Goal: Task Accomplishment & Management: Complete application form

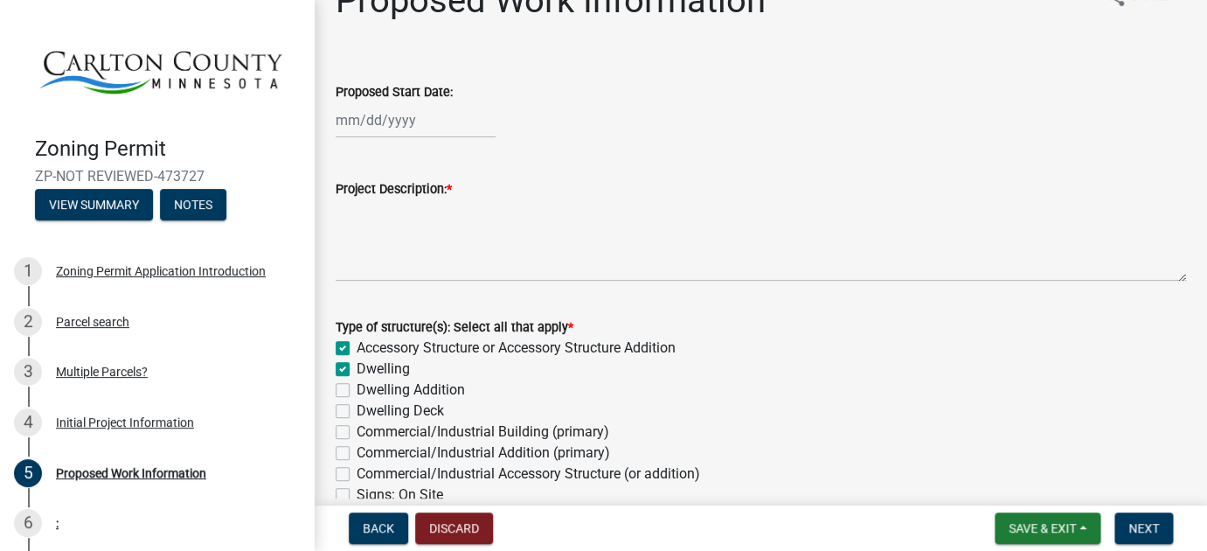
scroll to position [39, 0]
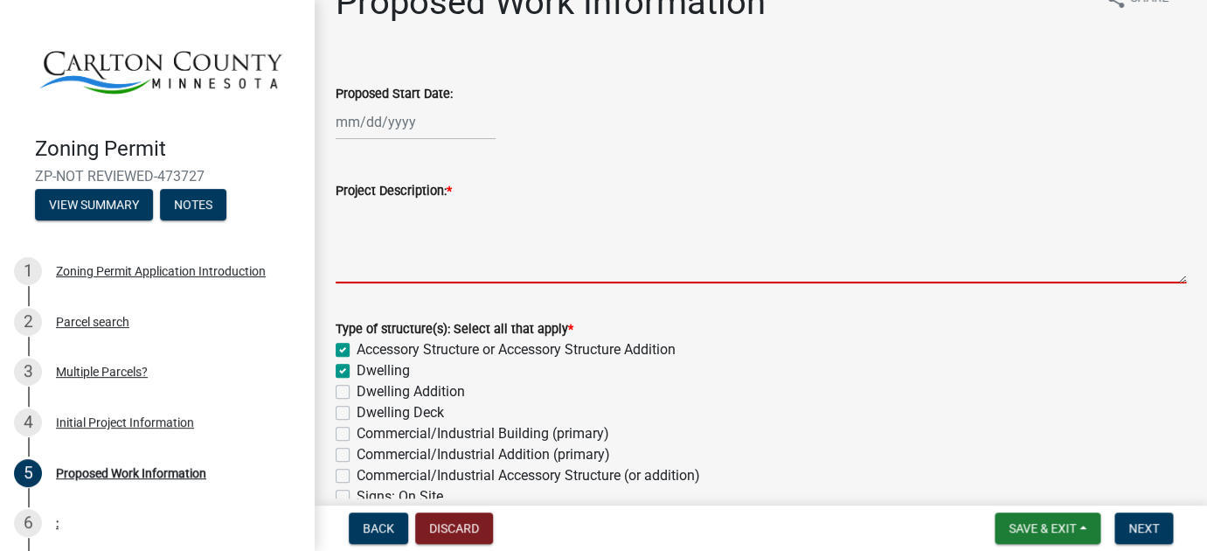
click at [355, 240] on textarea "Project Description: *" at bounding box center [761, 242] width 851 height 82
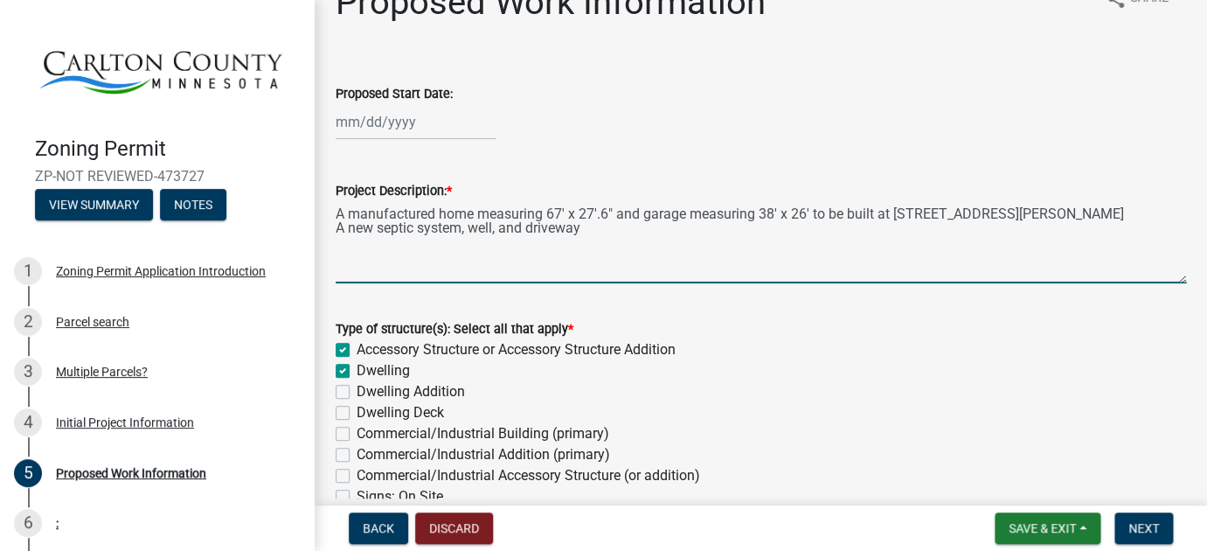
click at [345, 232] on textarea "A manufactured home measuring 67' x 27'.6" and garage measuring 38' x 26' to be…" at bounding box center [761, 242] width 851 height 82
click at [650, 233] on textarea "A manufactured home measuring 67' x 27'.6" and garage measuring 38' x 26' to be…" at bounding box center [761, 242] width 851 height 82
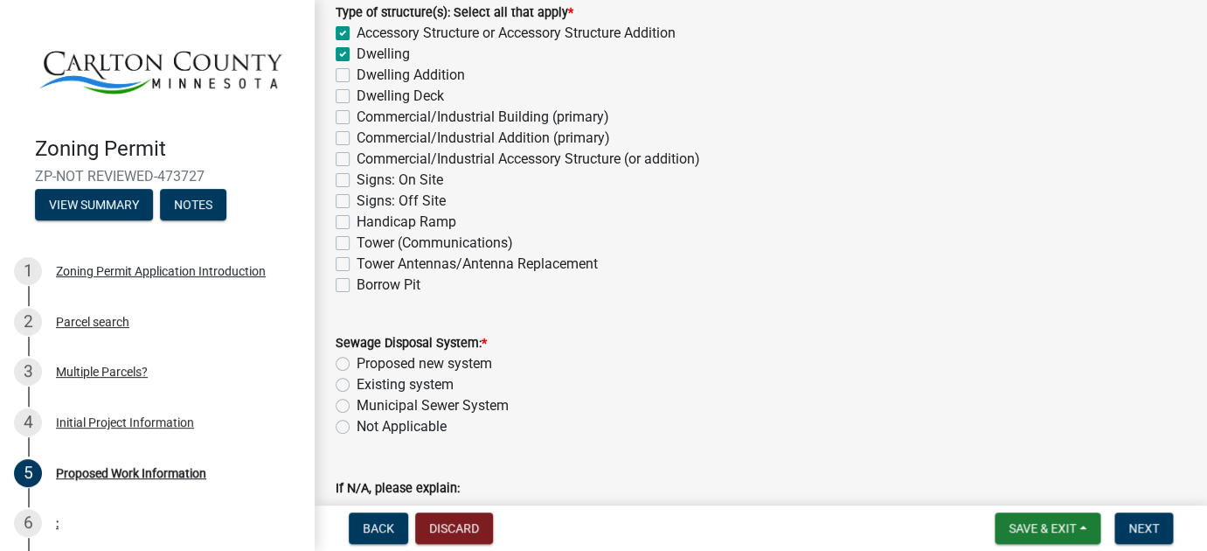
scroll to position [372, 0]
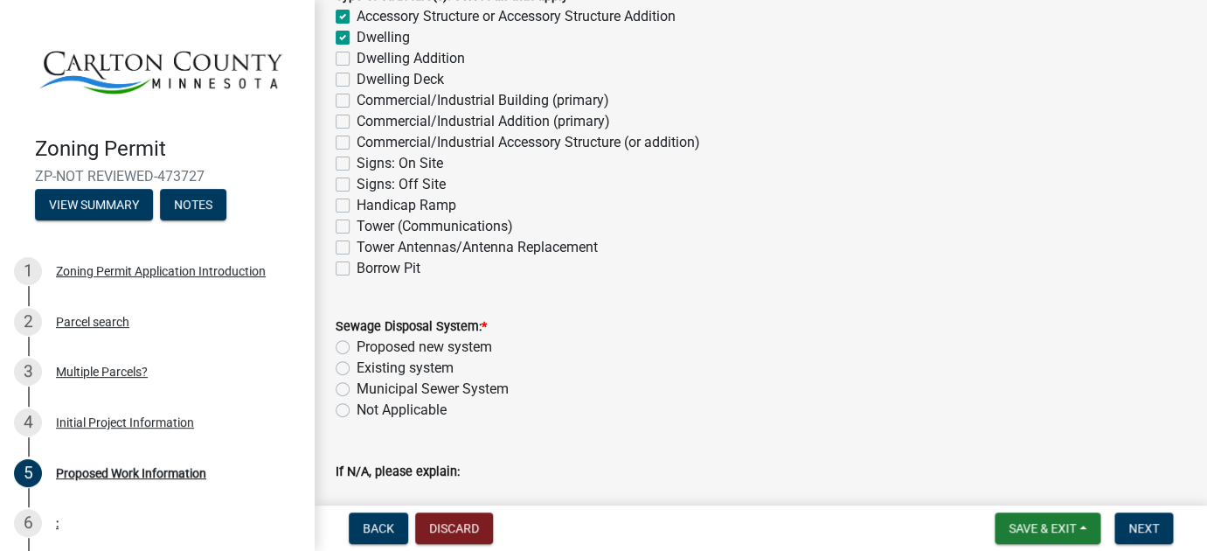
type textarea "A manufactured home measuring 67' x 27'.6" and garage measuring 38' x 26' to be…"
click at [357, 346] on label "Proposed new system" at bounding box center [425, 347] width 136 height 21
click at [357, 346] on input "Proposed new system" at bounding box center [362, 342] width 11 height 11
radio input "true"
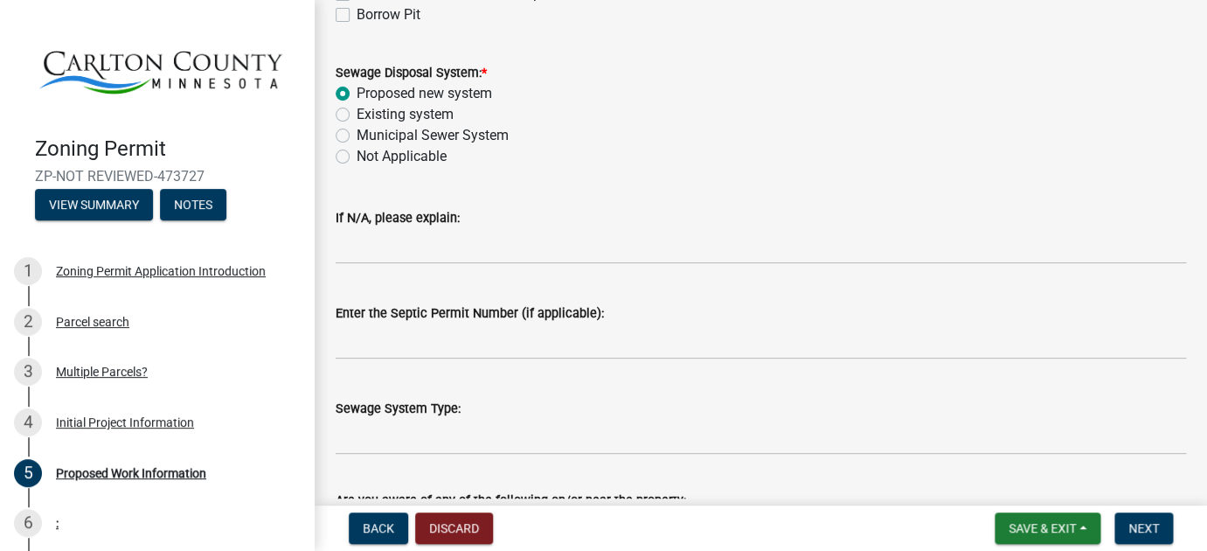
scroll to position [628, 0]
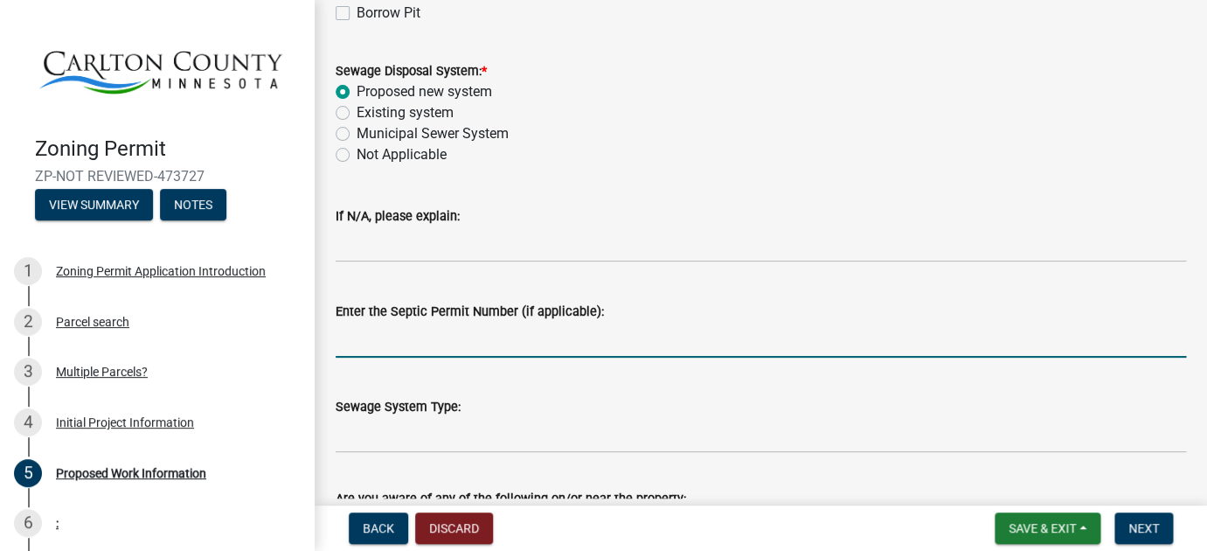
click at [403, 344] on input "Enter the Septic Permit Number (if applicable):" at bounding box center [761, 340] width 851 height 36
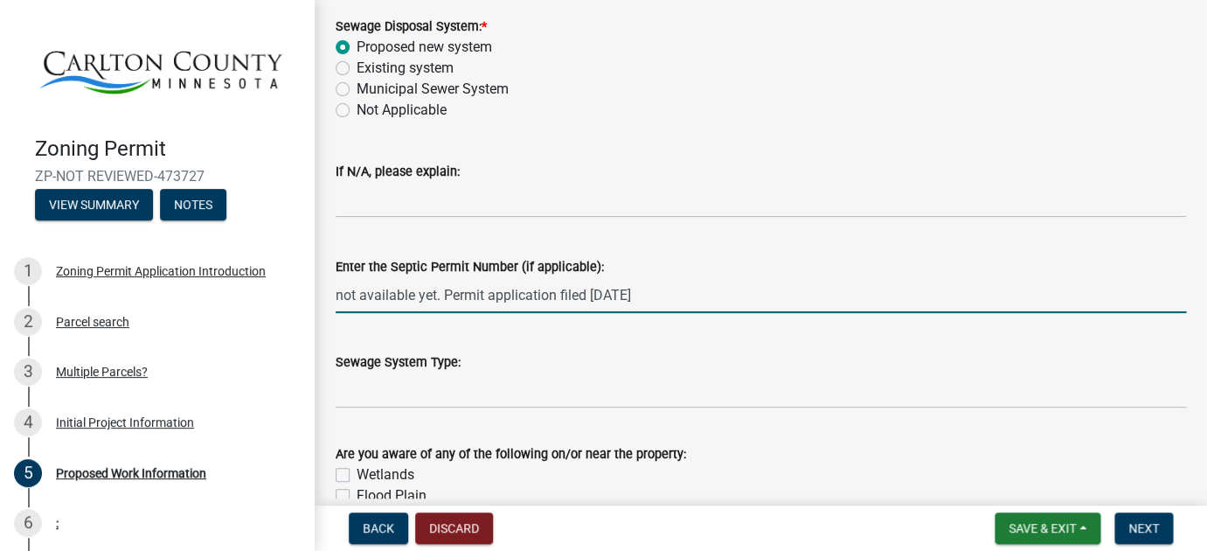
scroll to position [685, 0]
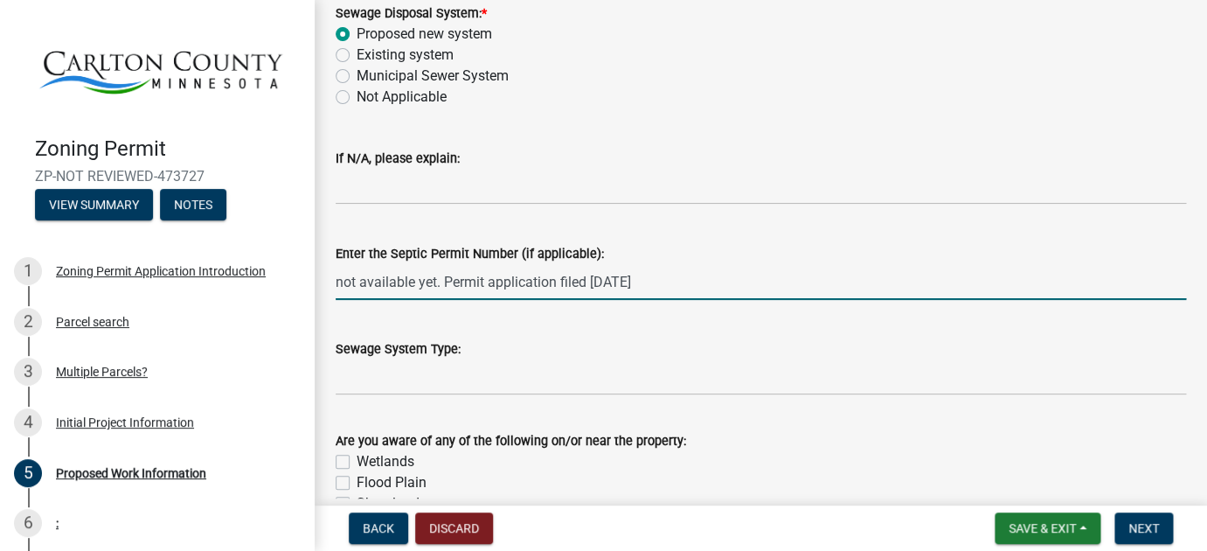
type input "not available yet. Permit application filed [DATE]"
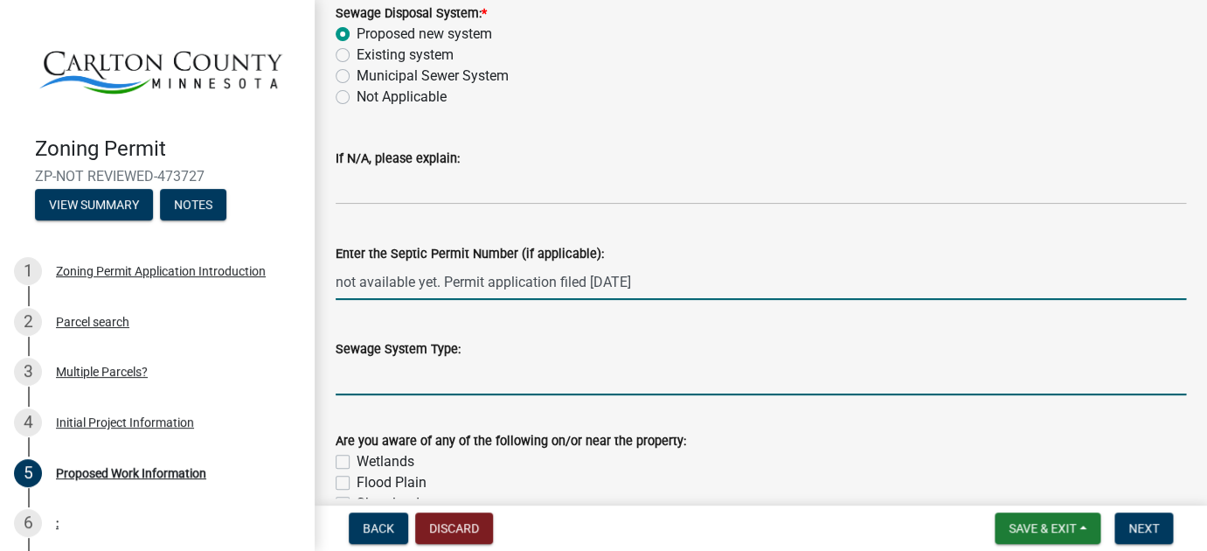
click at [366, 391] on input "Sewage System Type:" at bounding box center [761, 377] width 851 height 36
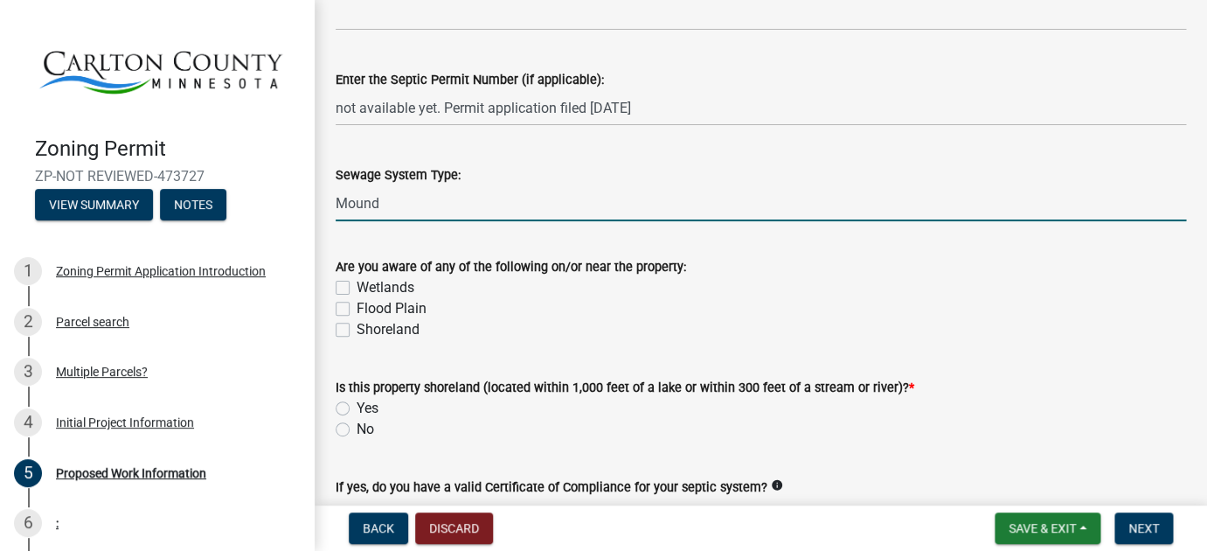
scroll to position [886, 0]
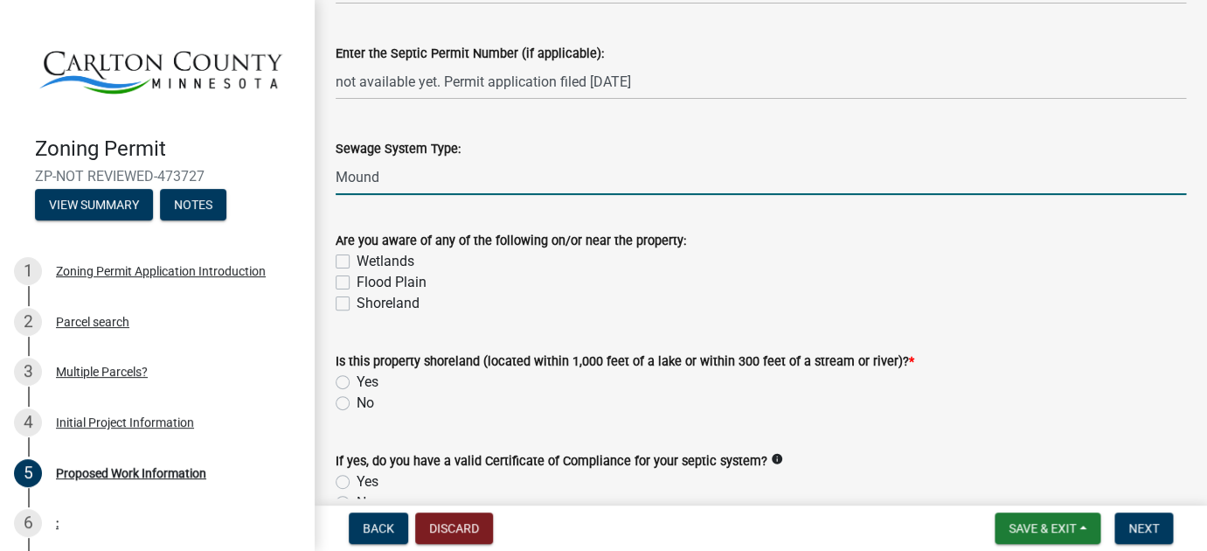
type input "Mound"
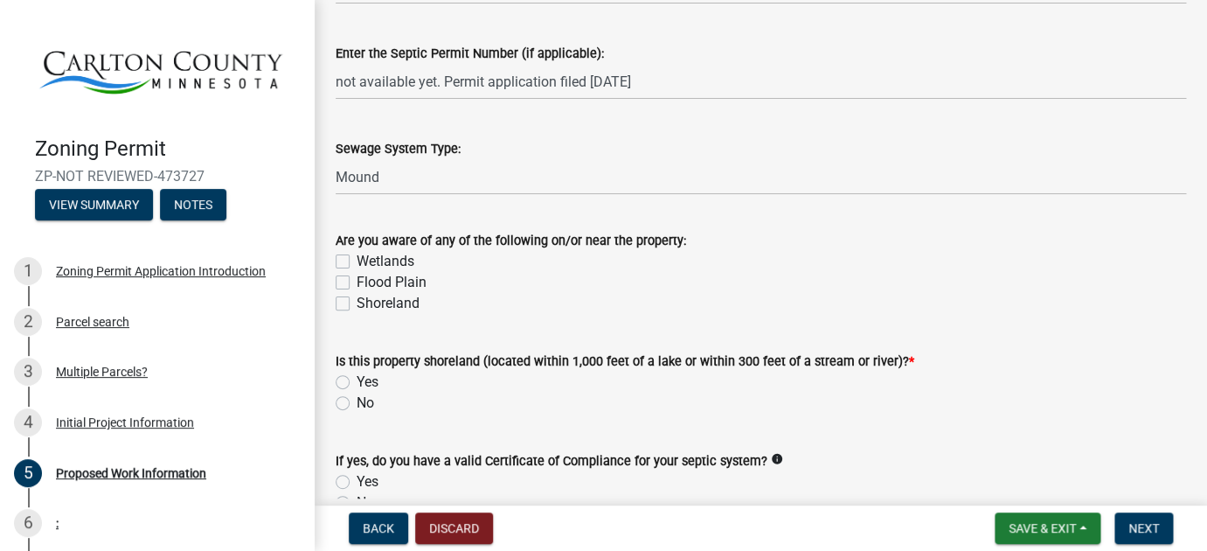
click at [357, 402] on label "No" at bounding box center [365, 403] width 17 height 21
click at [357, 402] on input "No" at bounding box center [362, 398] width 11 height 11
radio input "true"
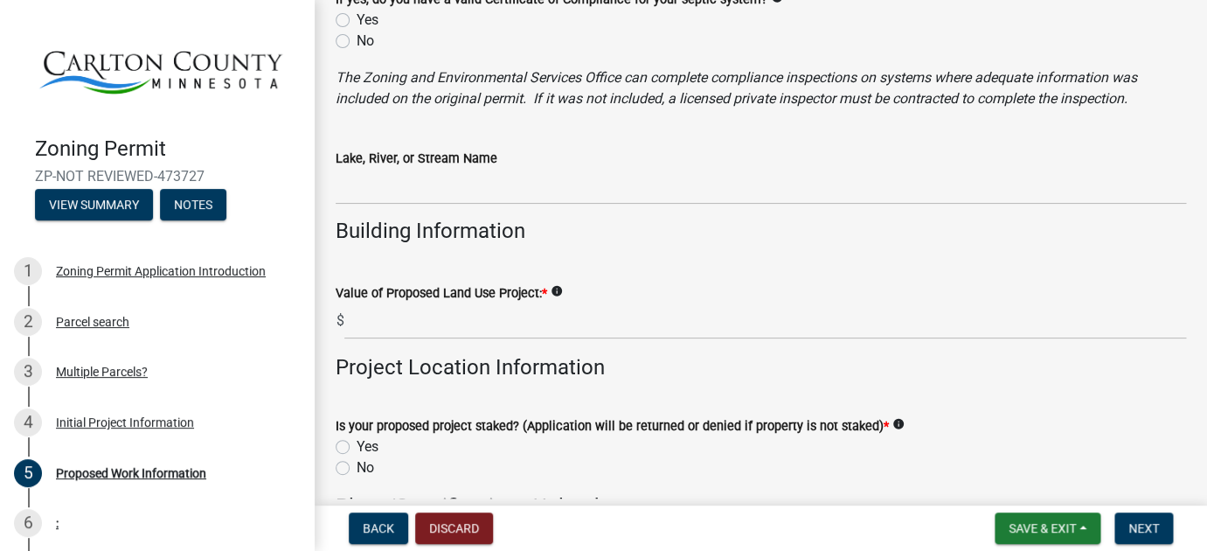
scroll to position [1370, 0]
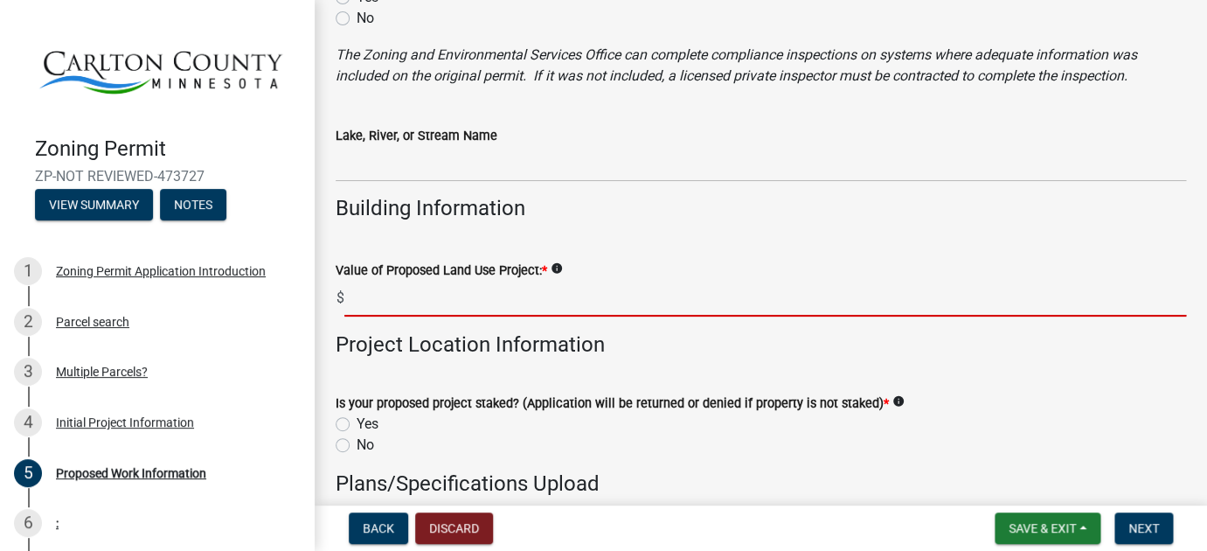
click at [375, 302] on input "text" at bounding box center [765, 299] width 842 height 36
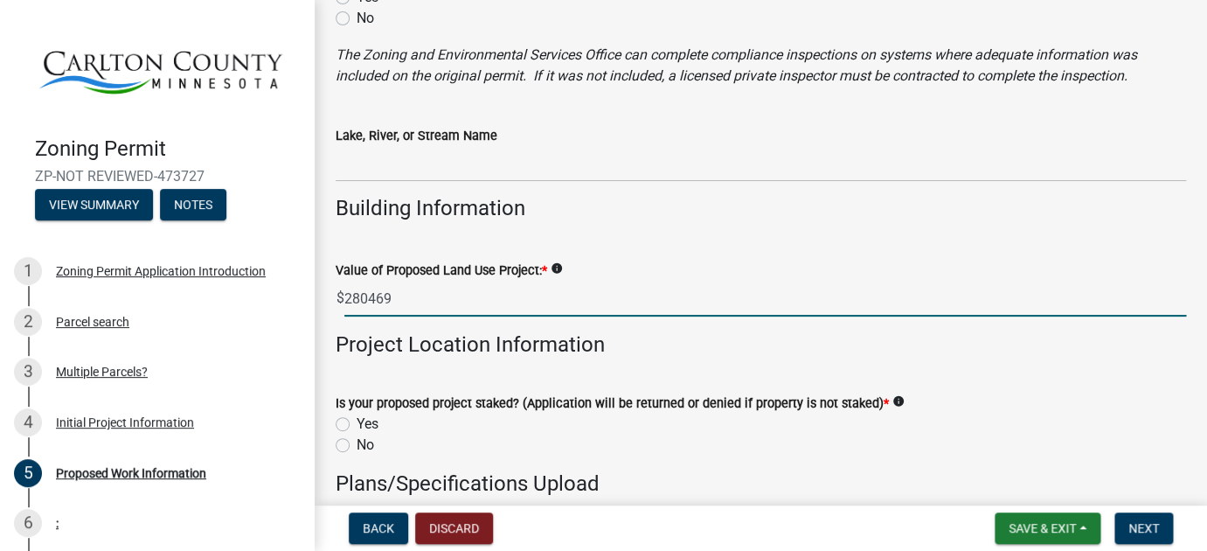
click at [563, 269] on icon "info" at bounding box center [557, 268] width 12 height 12
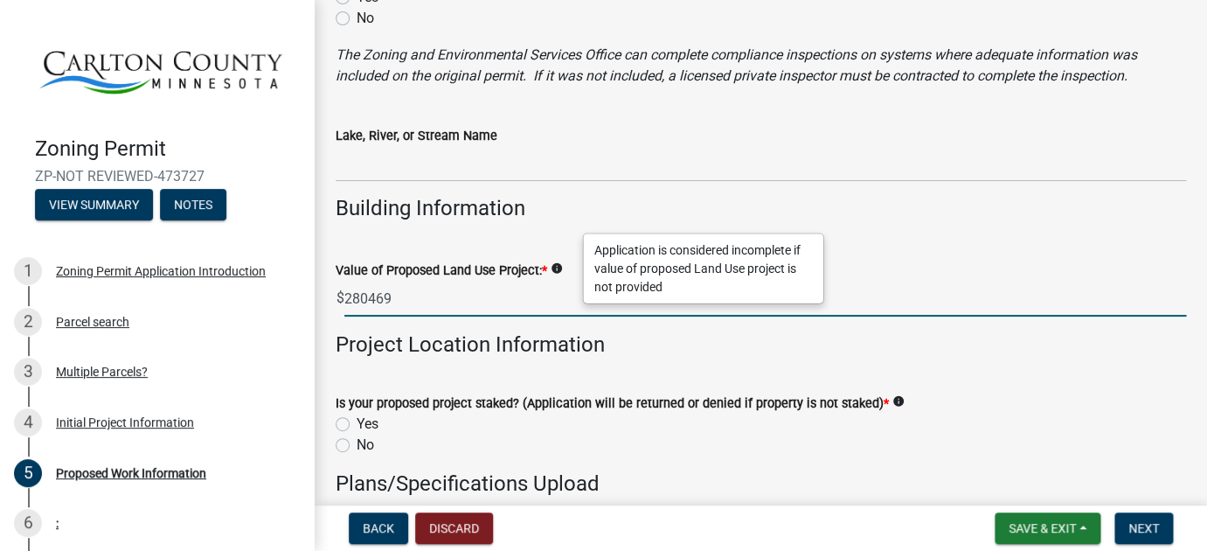
click at [497, 303] on input "280469" at bounding box center [765, 299] width 842 height 36
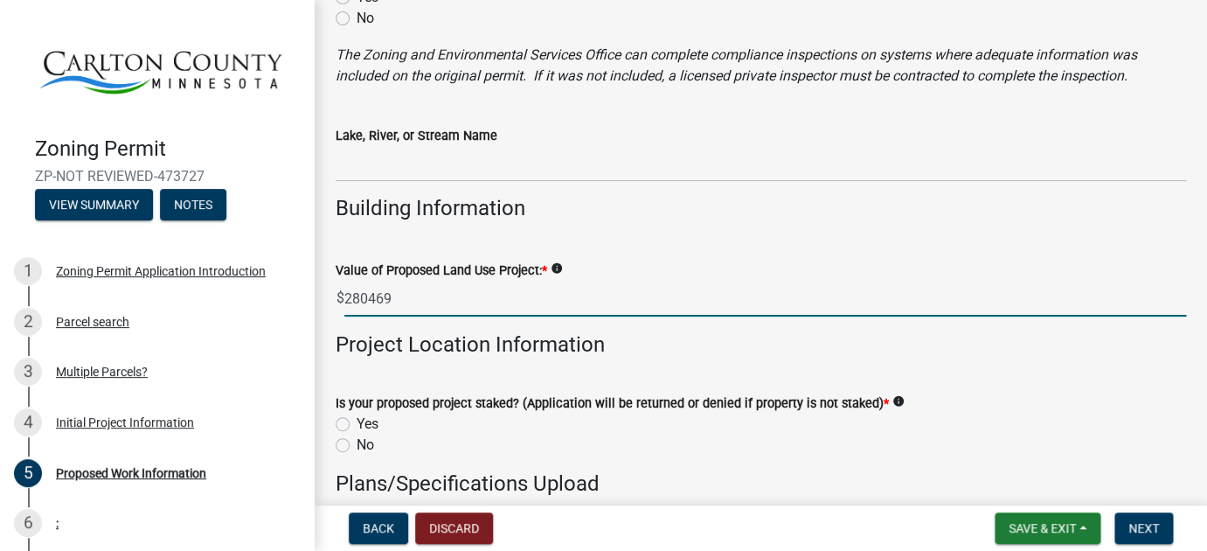
click at [371, 300] on input "280469" at bounding box center [765, 299] width 842 height 36
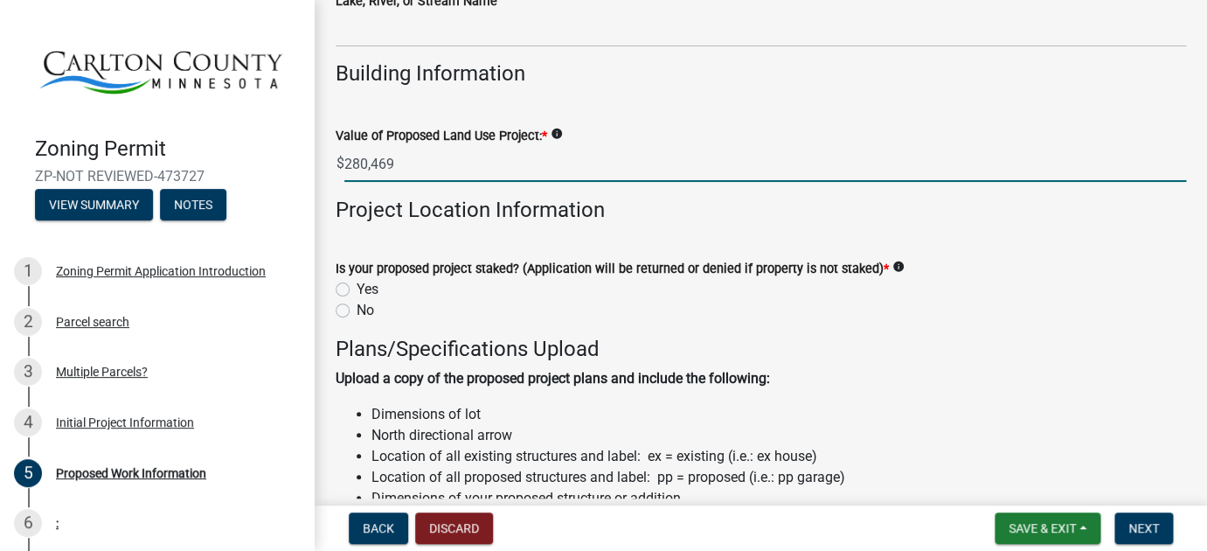
scroll to position [1506, 0]
type input "280469"
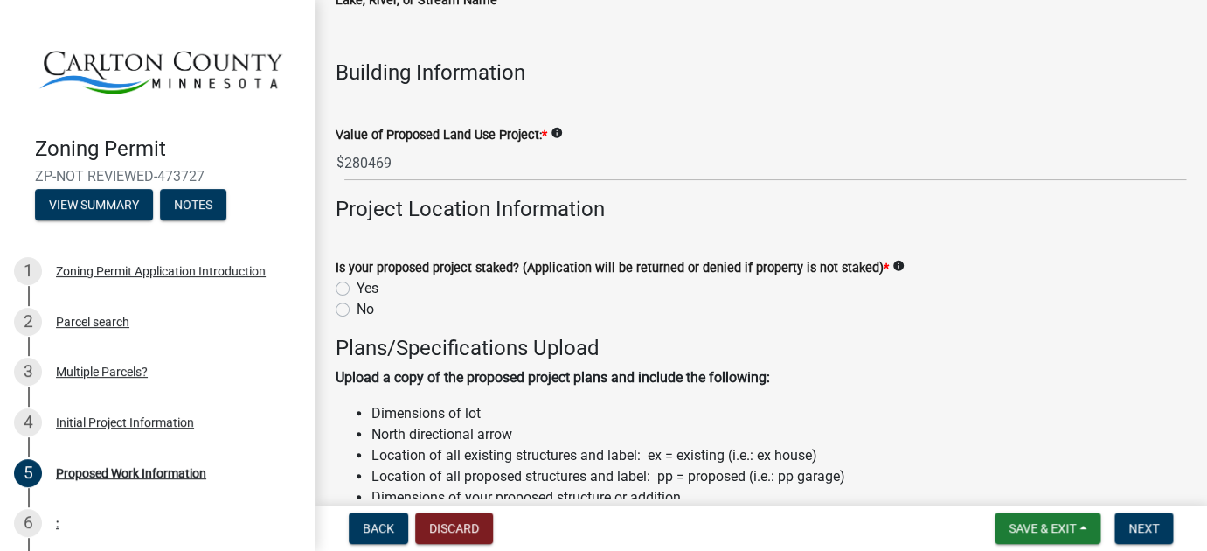
click at [357, 288] on label "Yes" at bounding box center [368, 288] width 22 height 21
click at [357, 288] on input "Yes" at bounding box center [362, 283] width 11 height 11
radio input "true"
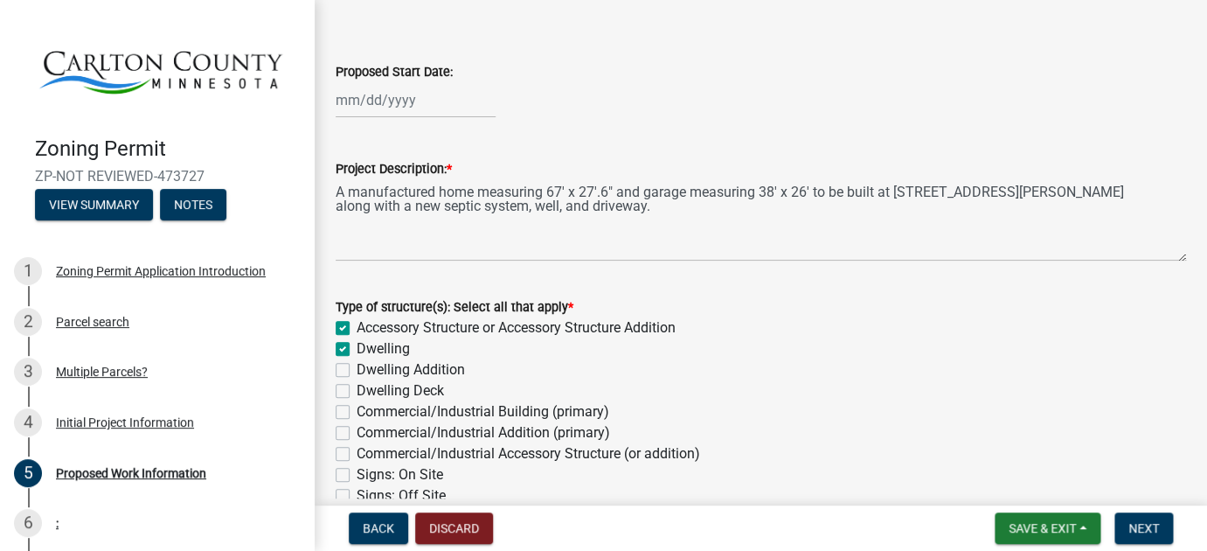
scroll to position [0, 0]
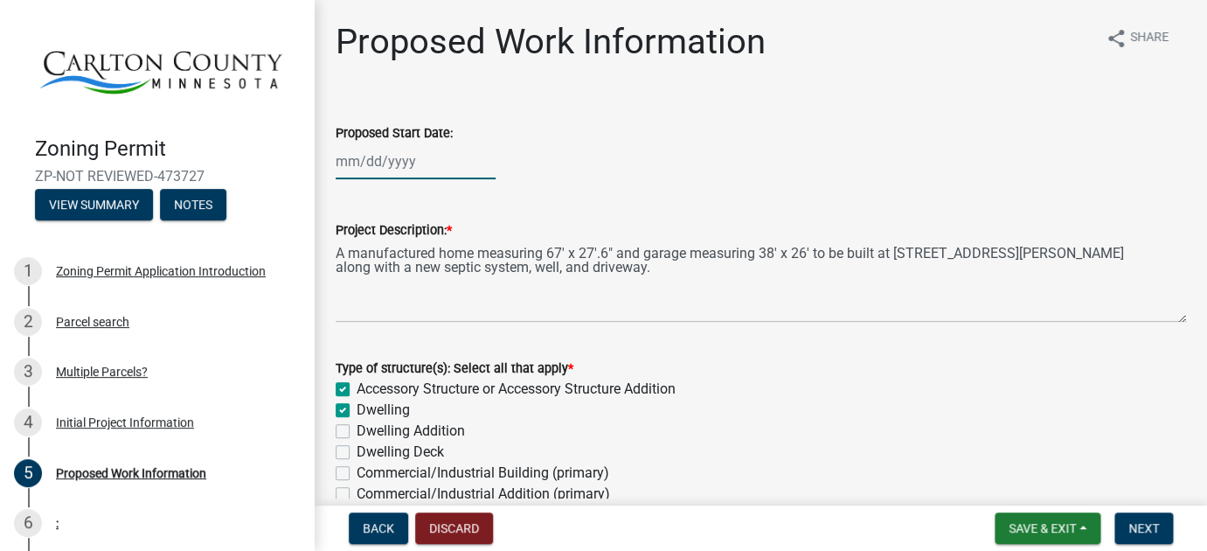
click at [354, 165] on input "Proposed Start Date:" at bounding box center [416, 161] width 160 height 36
select select "9"
select select "2025"
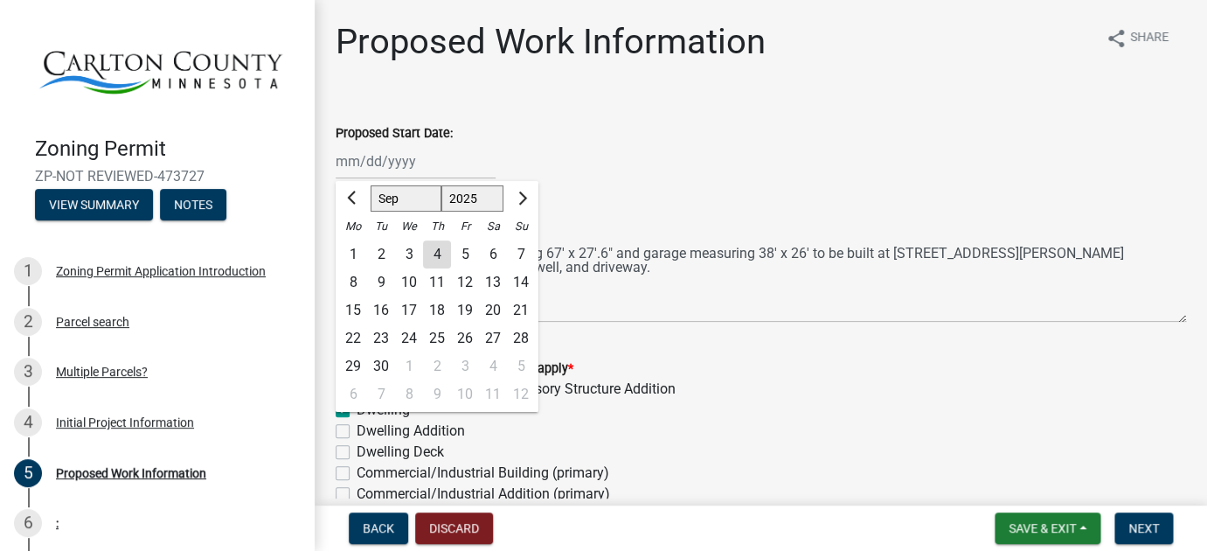
click at [626, 128] on div "Proposed Start Date:" at bounding box center [761, 132] width 851 height 21
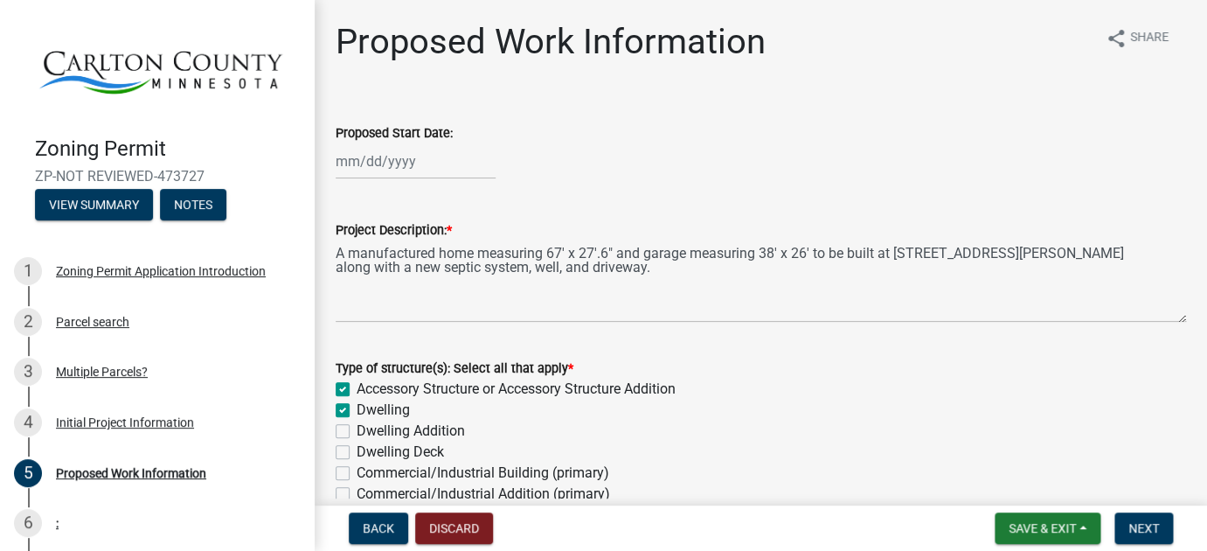
click at [367, 164] on input "Proposed Start Date:" at bounding box center [416, 161] width 160 height 36
select select "9"
select select "2025"
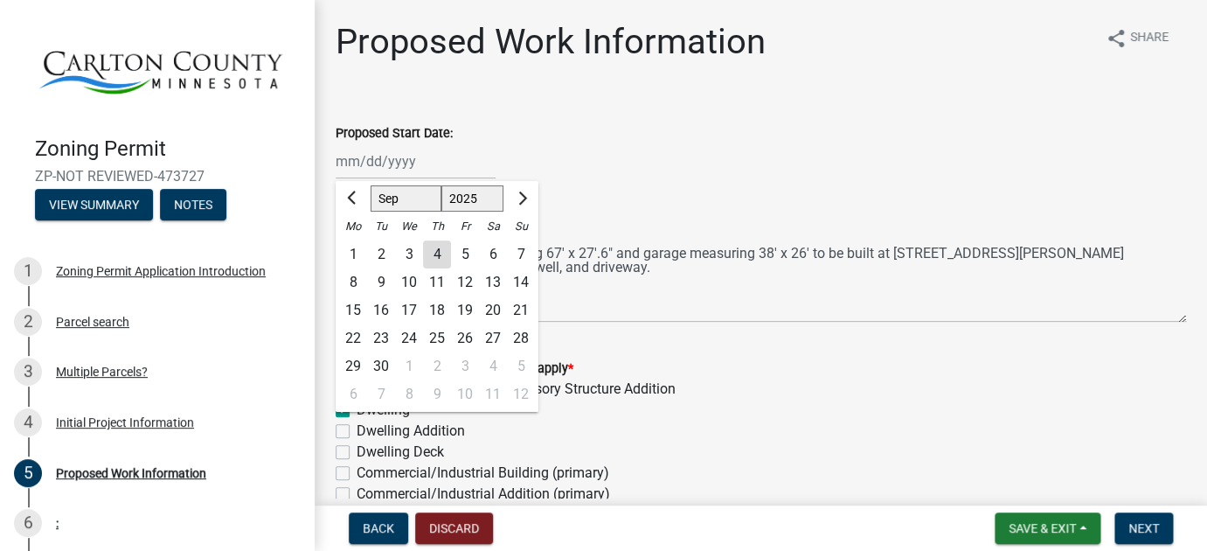
click at [354, 257] on div "1" at bounding box center [353, 254] width 28 height 28
type input "[DATE]"
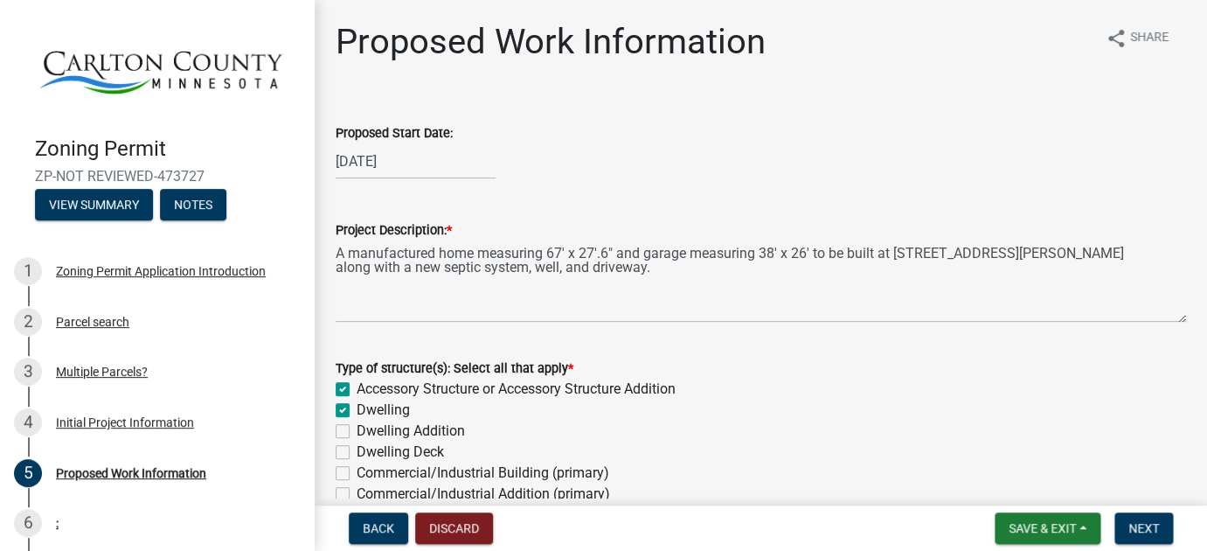
click at [382, 174] on input "[DATE]" at bounding box center [416, 161] width 160 height 36
select select "9"
select select "2025"
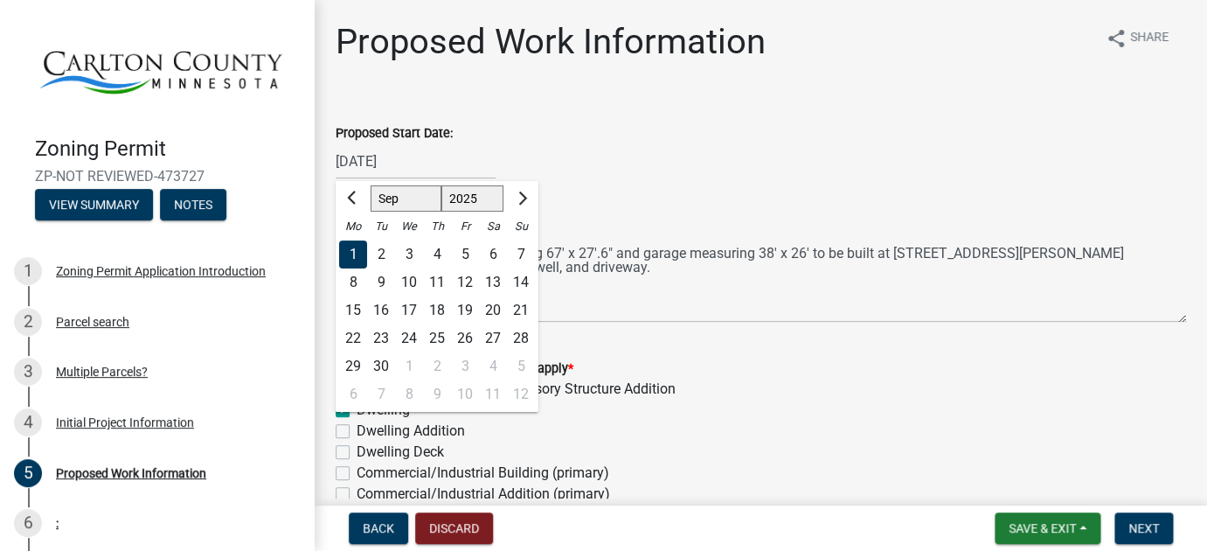
click at [384, 286] on div "9" at bounding box center [381, 282] width 28 height 28
type input "[DATE]"
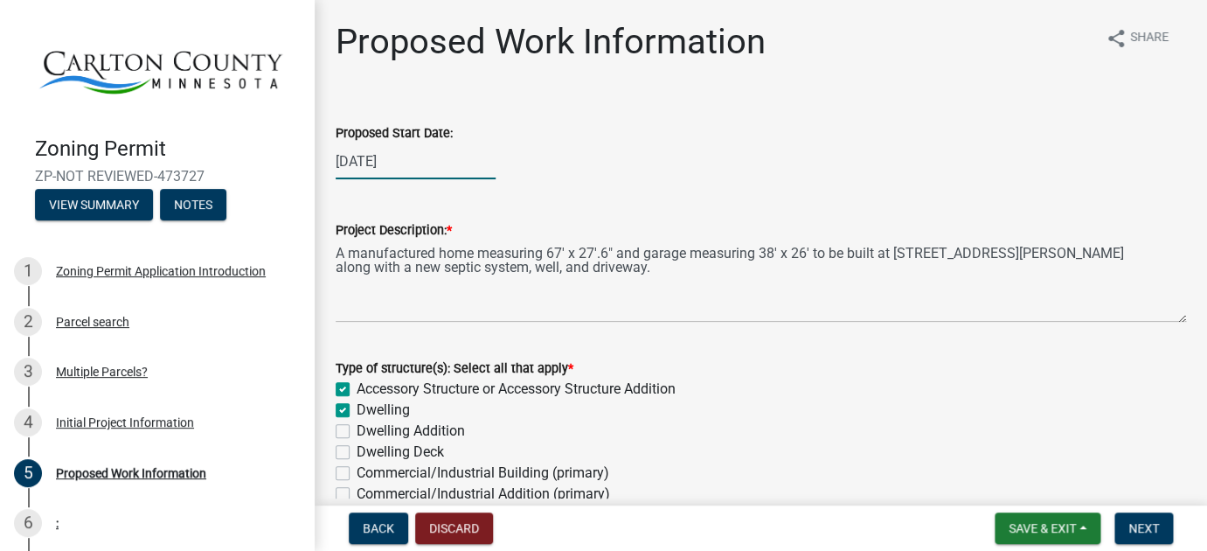
click at [381, 160] on input "[DATE]" at bounding box center [416, 161] width 160 height 36
select select "9"
select select "2025"
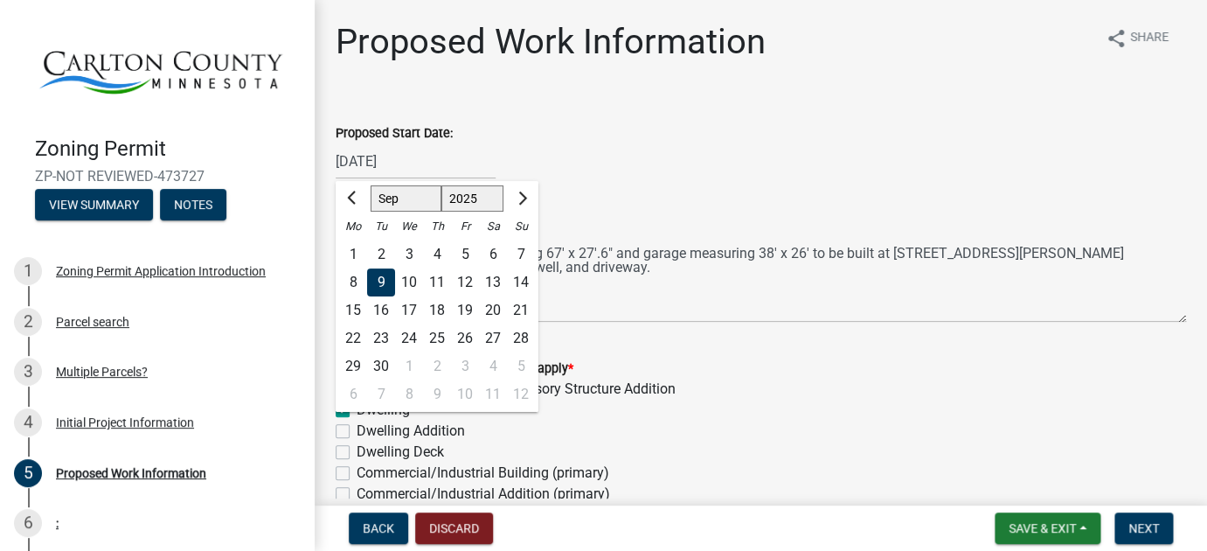
click at [381, 312] on div "16" at bounding box center [381, 310] width 28 height 28
type input "[DATE]"
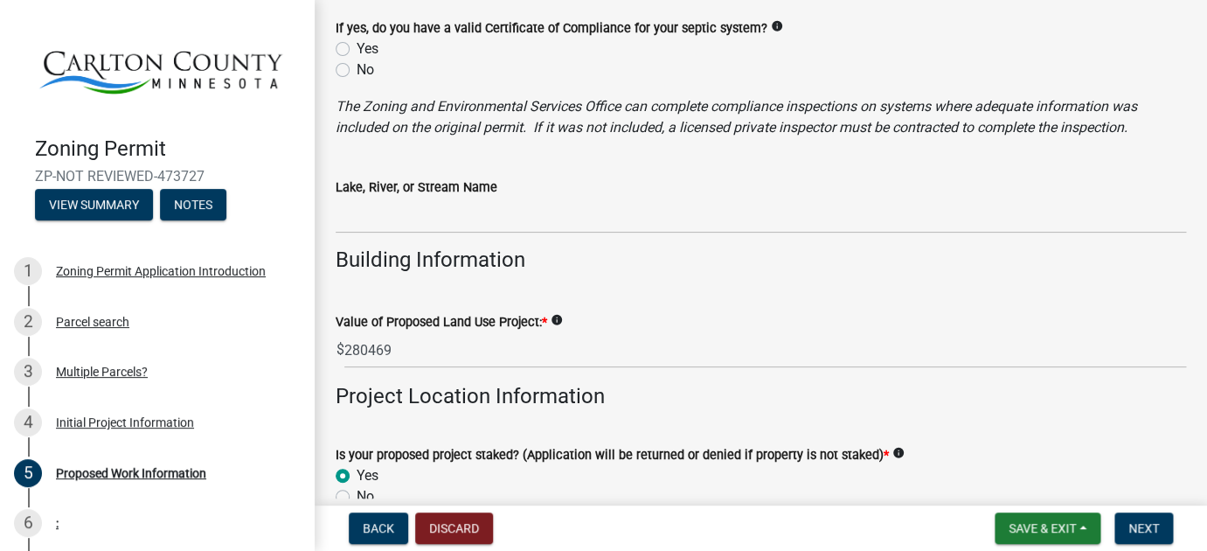
scroll to position [1334, 0]
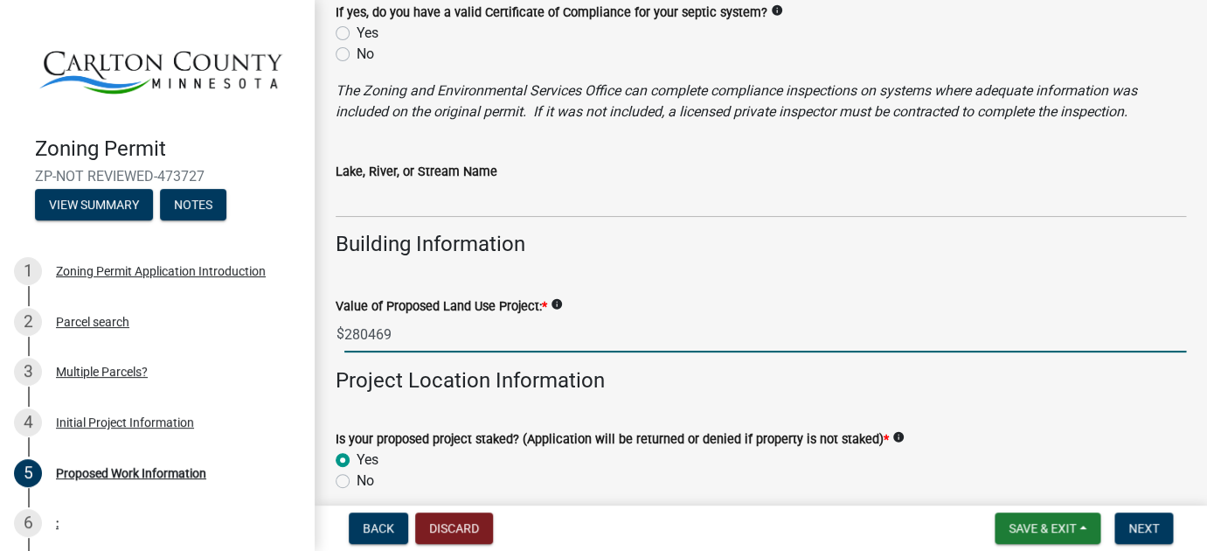
click at [389, 334] on input "280469" at bounding box center [765, 334] width 842 height 36
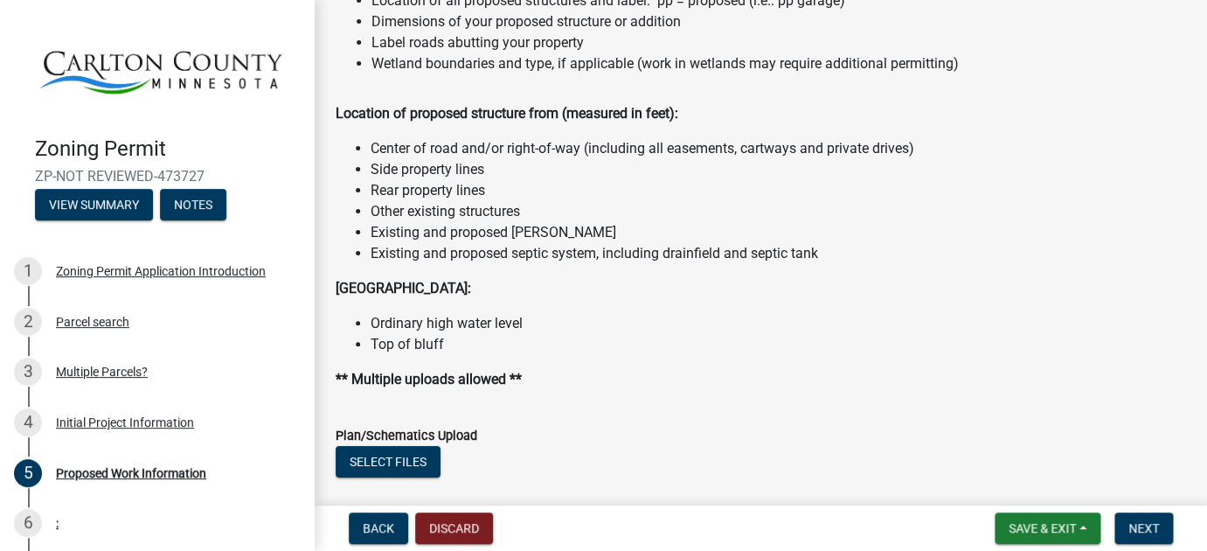
scroll to position [1971, 0]
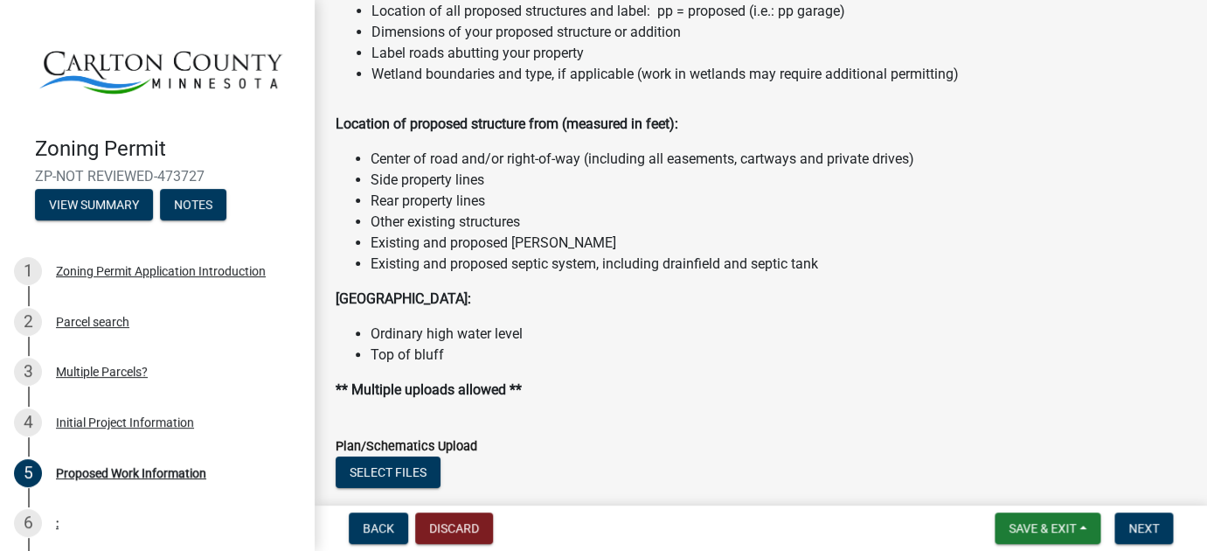
type input "250000"
click at [395, 477] on button "Select files" at bounding box center [388, 471] width 105 height 31
click at [393, 476] on button "Select files" at bounding box center [388, 471] width 105 height 31
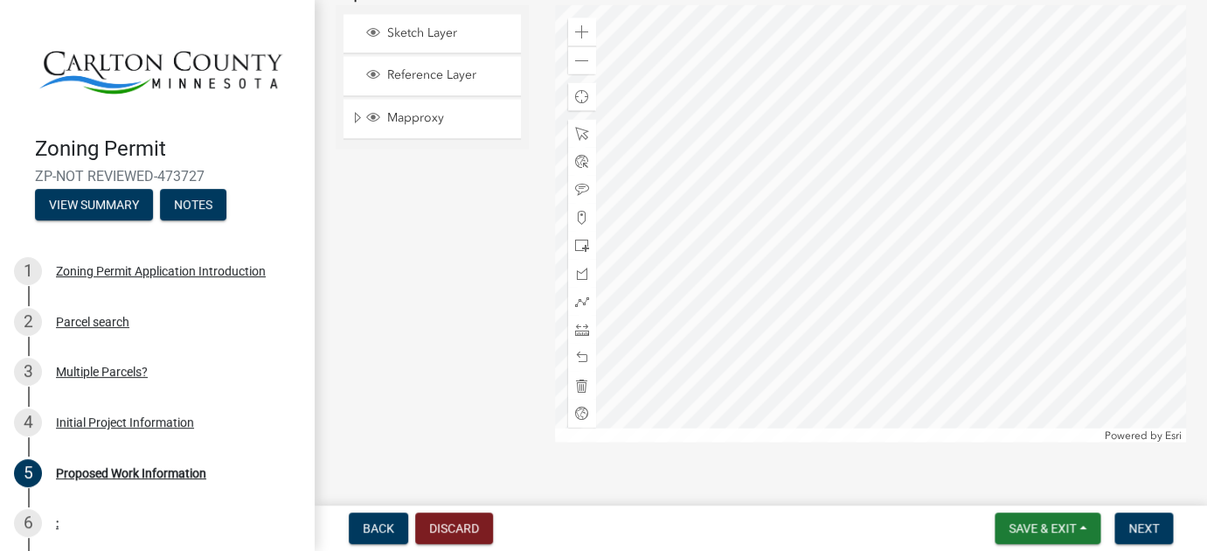
scroll to position [3810, 0]
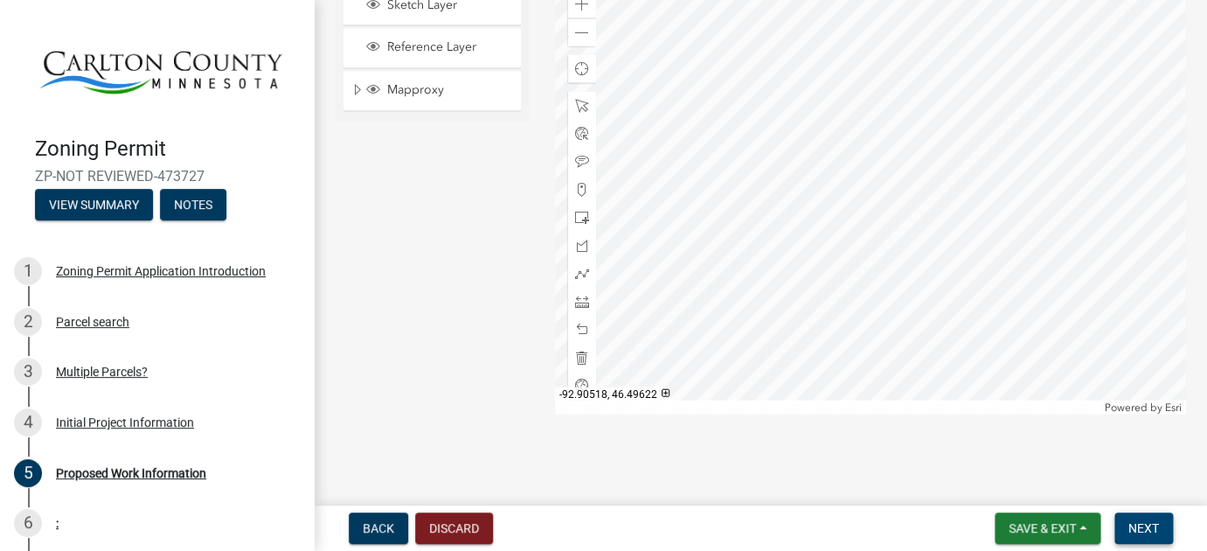
click at [1147, 528] on span "Next" at bounding box center [1144, 528] width 31 height 14
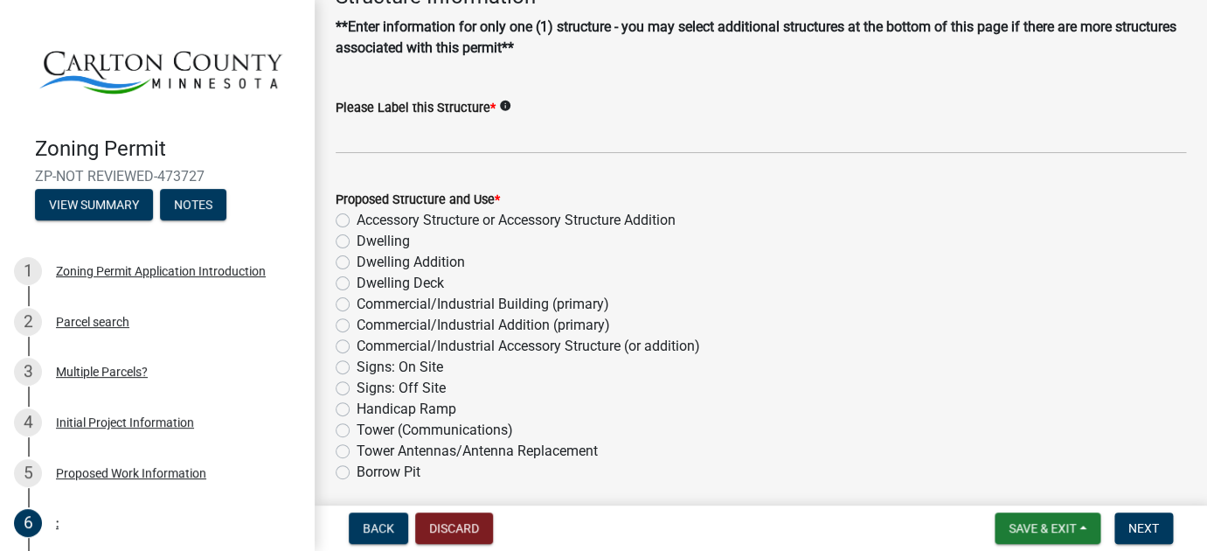
scroll to position [123, 0]
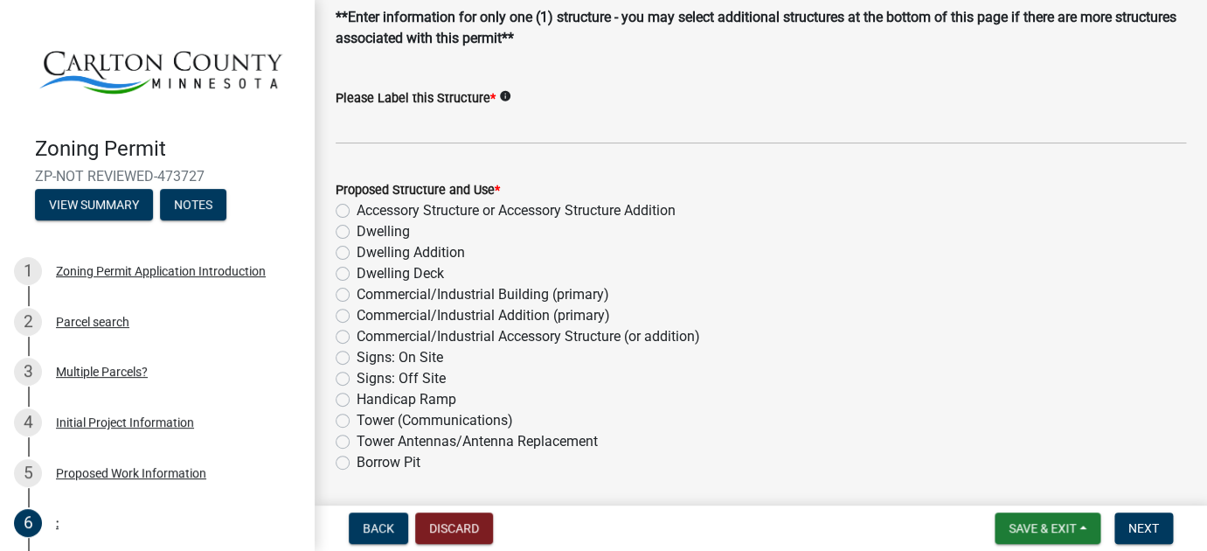
click at [357, 211] on label "Accessory Structure or Accessory Structure Addition" at bounding box center [516, 210] width 319 height 21
click at [357, 211] on input "Accessory Structure or Accessory Structure Addition" at bounding box center [362, 205] width 11 height 11
radio input "true"
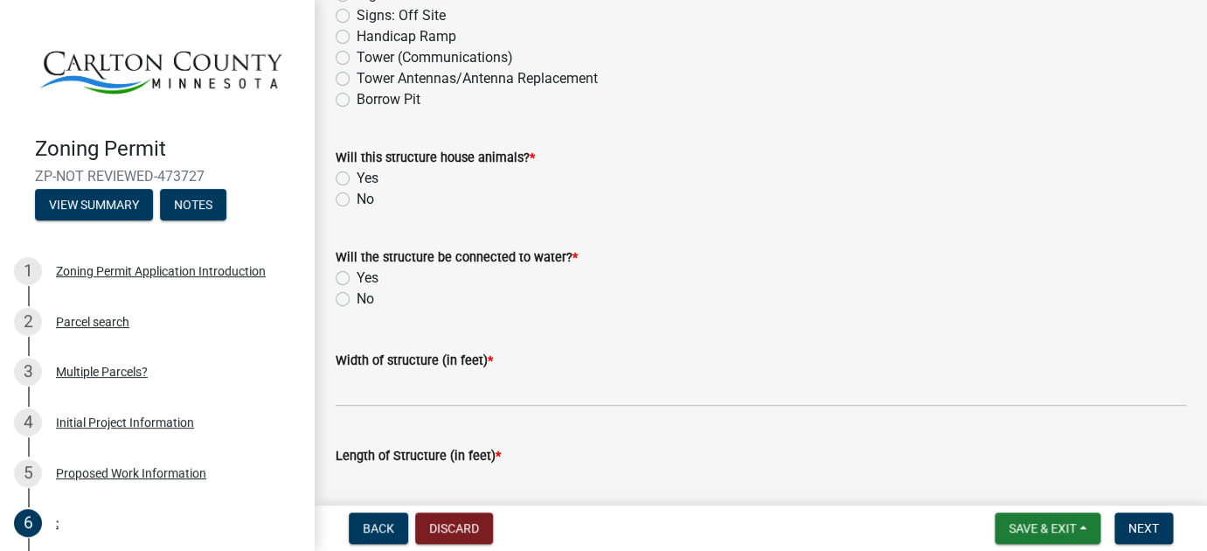
scroll to position [487, 0]
click at [357, 198] on label "No" at bounding box center [365, 198] width 17 height 21
click at [357, 198] on input "No" at bounding box center [362, 193] width 11 height 11
radio input "true"
click at [357, 296] on label "No" at bounding box center [365, 298] width 17 height 21
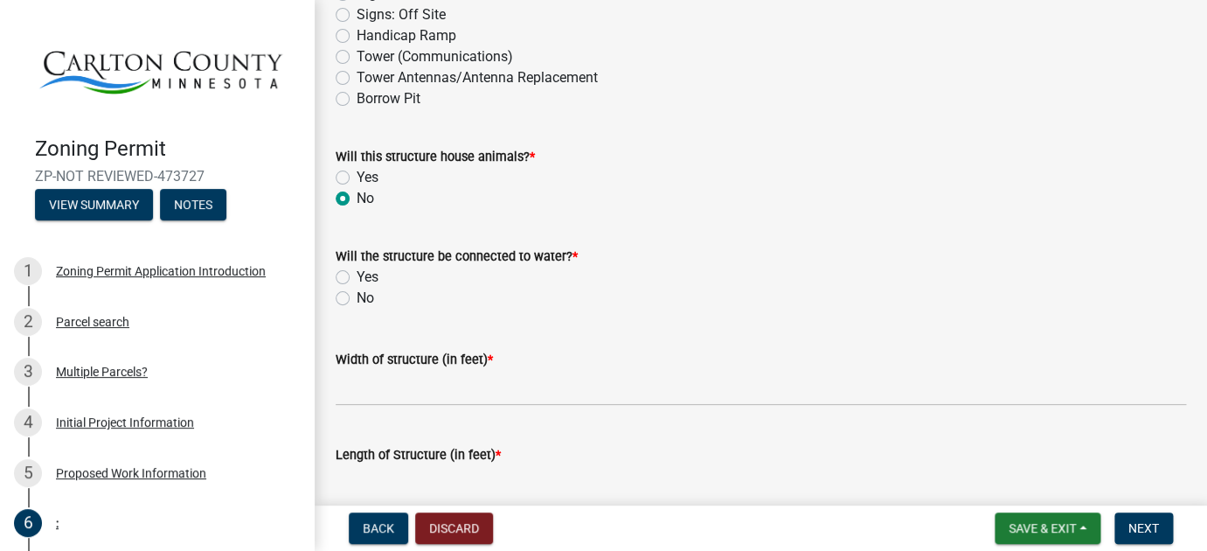
click at [357, 296] on input "No" at bounding box center [362, 293] width 11 height 11
radio input "true"
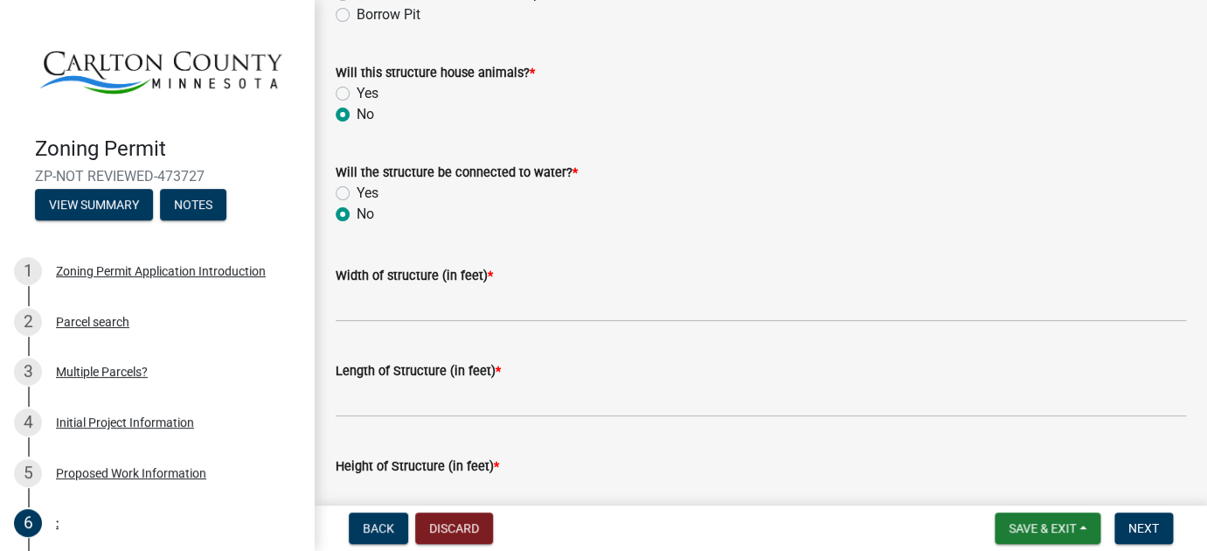
scroll to position [574, 0]
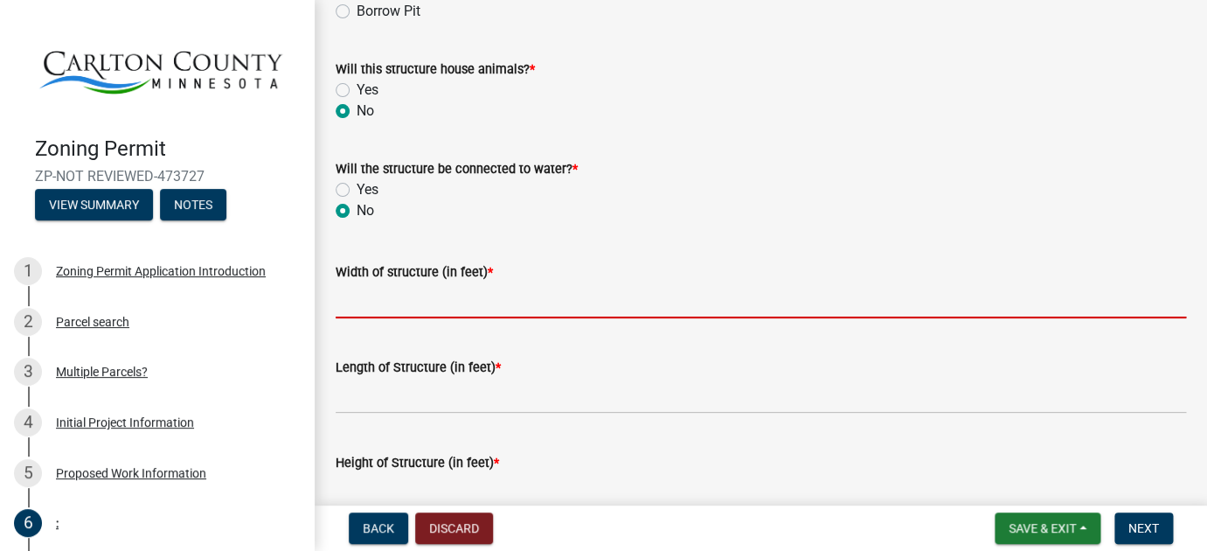
click at [390, 307] on input "Width of structure (in feet) *" at bounding box center [761, 300] width 851 height 36
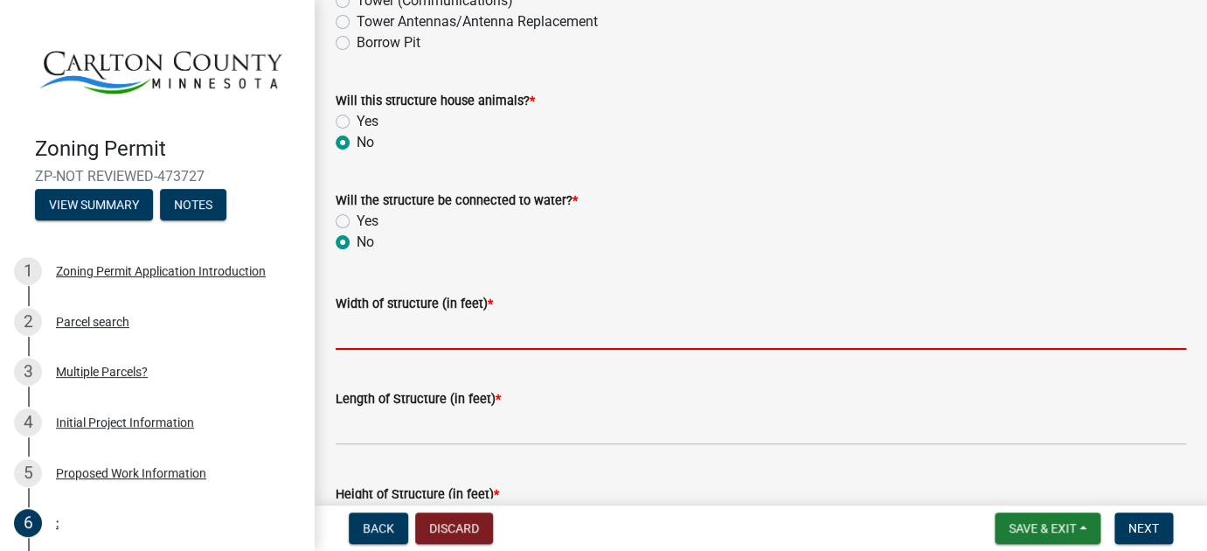
scroll to position [546, 0]
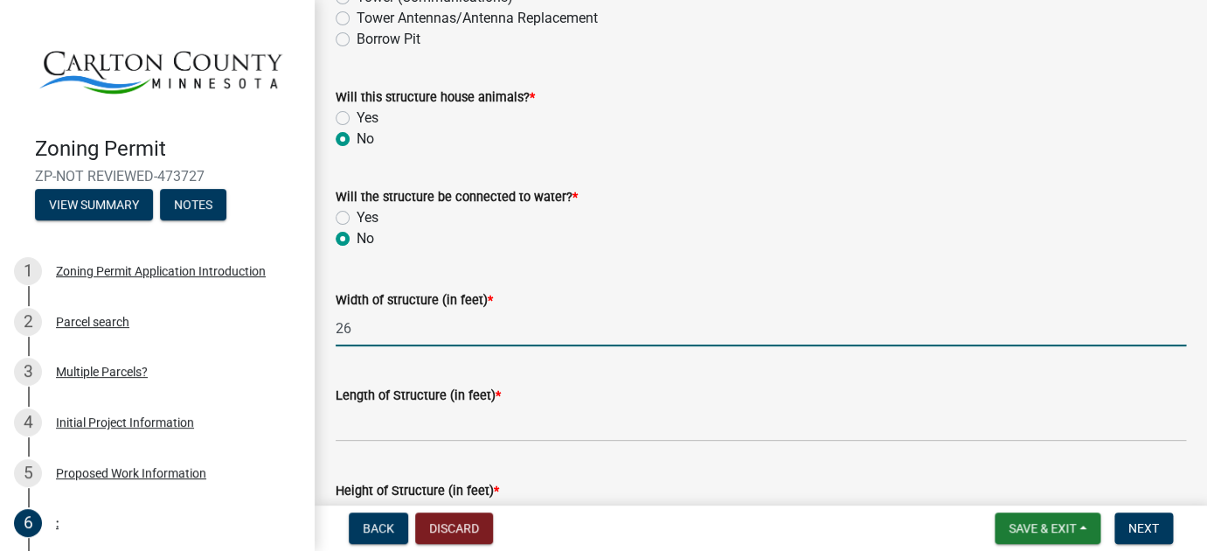
type input "26"
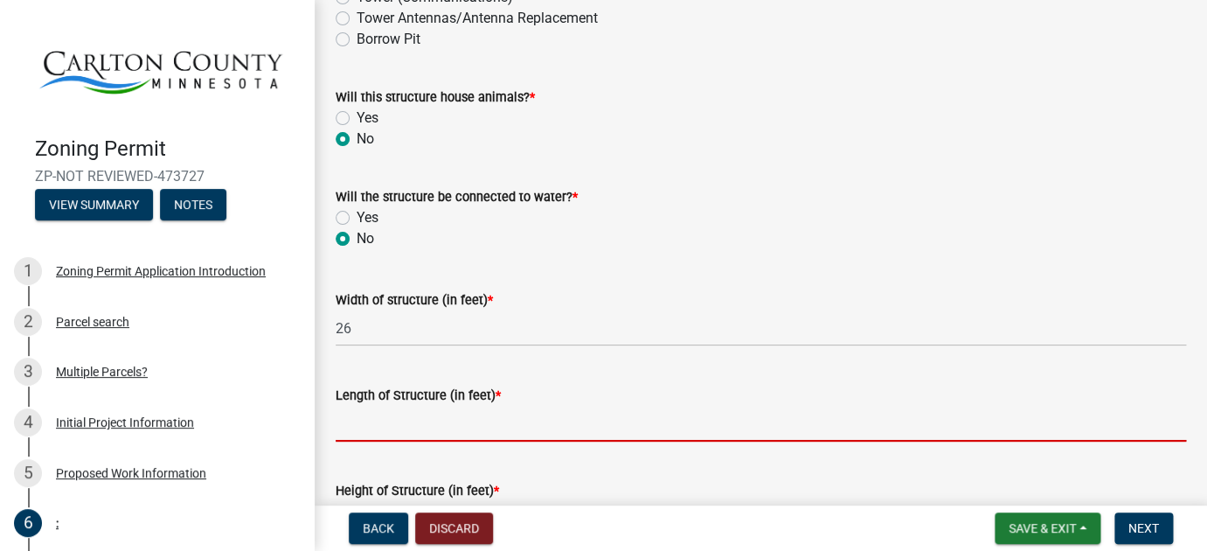
click at [443, 432] on input "Length of Structure (in feet) *" at bounding box center [761, 424] width 851 height 36
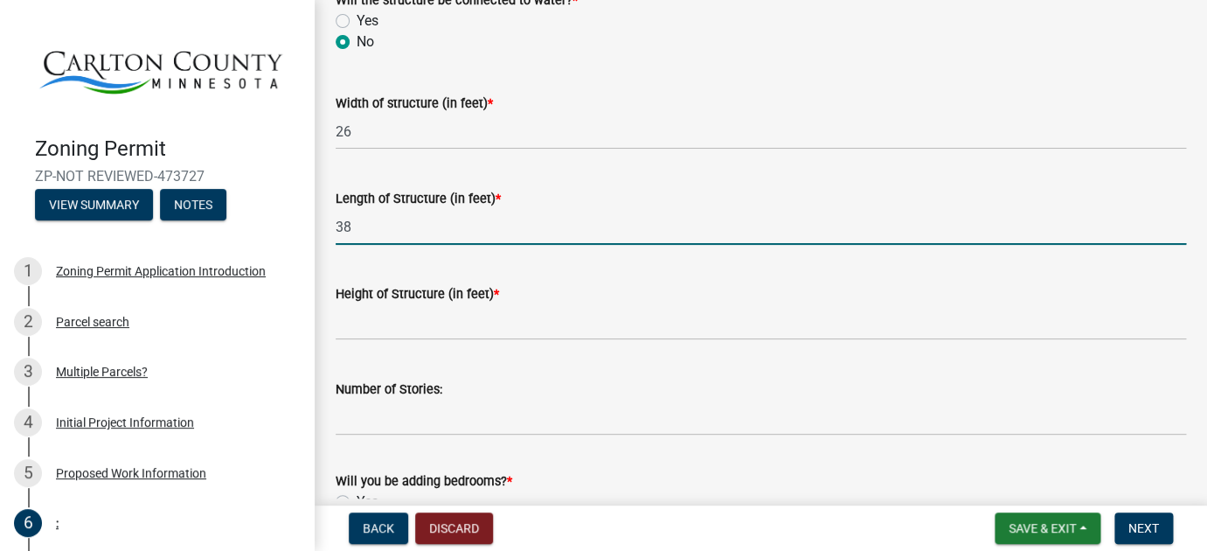
scroll to position [745, 0]
type input "38"
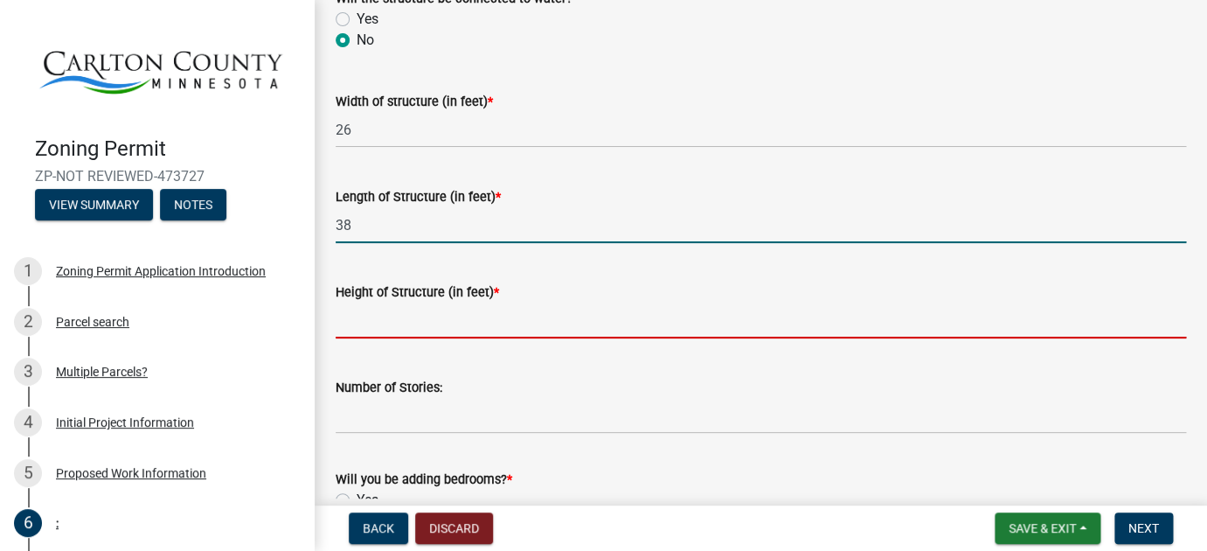
click at [436, 329] on input "Height of Structure (in feet) *" at bounding box center [761, 321] width 851 height 36
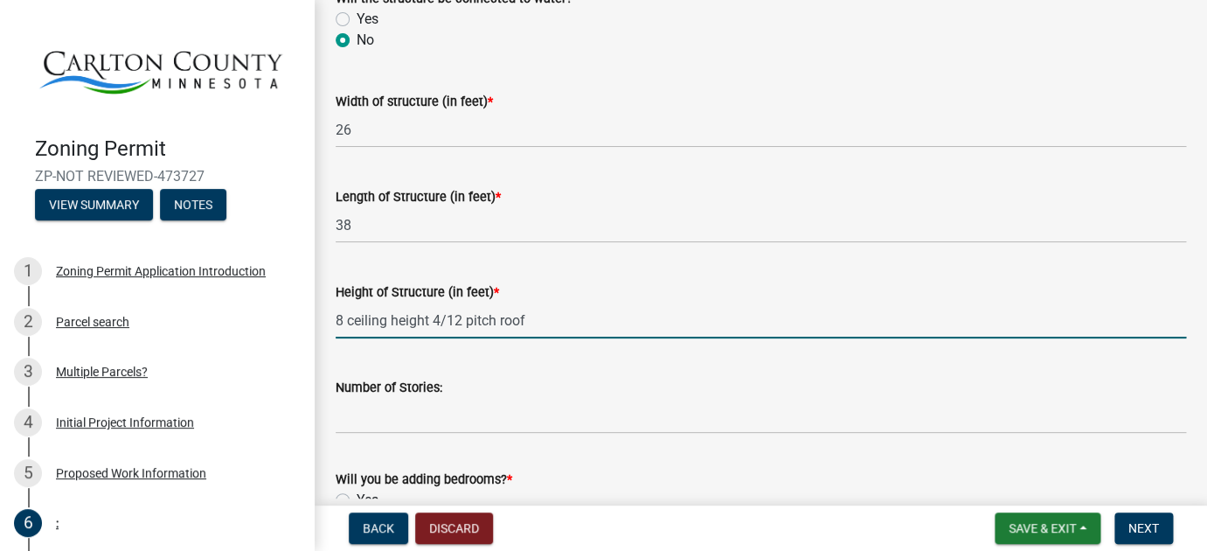
type input "8 ceiling height 4/12 pitch roof"
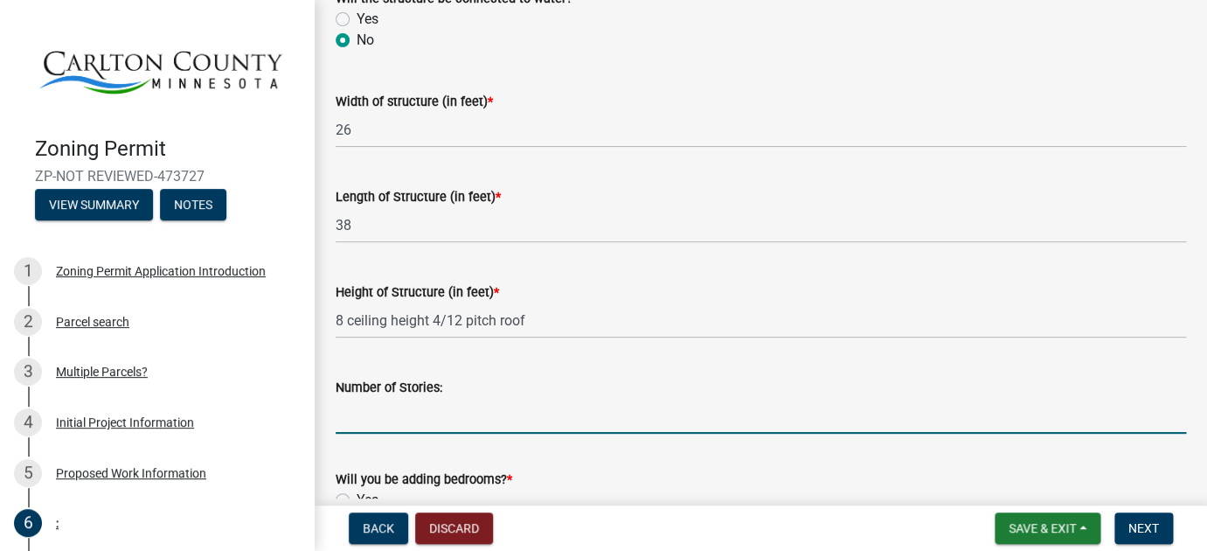
click at [370, 415] on input "Number of Stories:" at bounding box center [761, 416] width 851 height 36
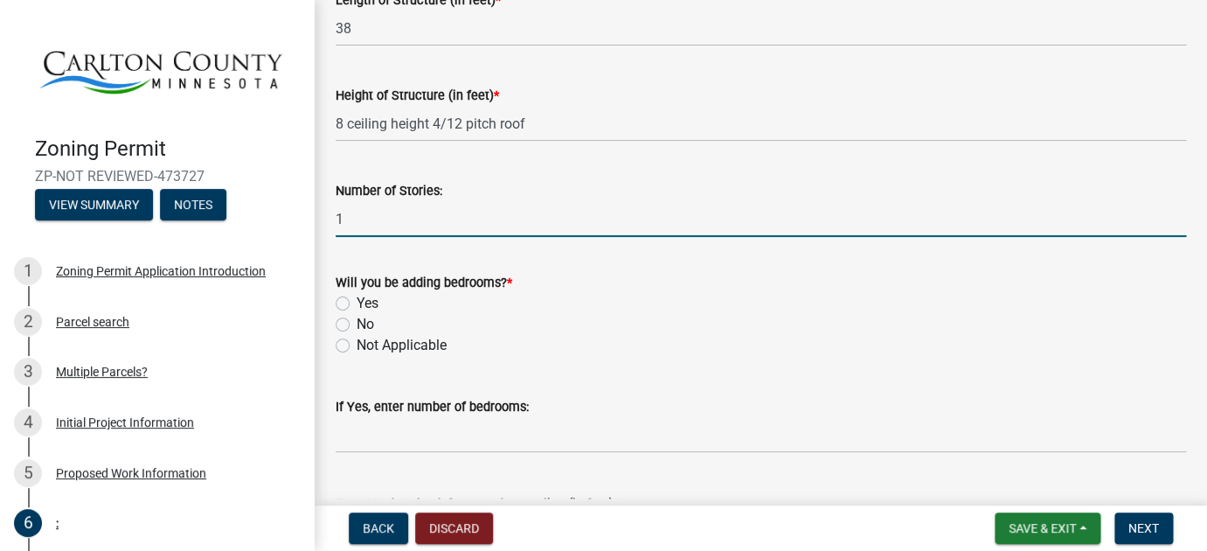
scroll to position [943, 0]
type input "1"
click at [357, 321] on label "No" at bounding box center [365, 322] width 17 height 21
click at [357, 321] on input "No" at bounding box center [362, 317] width 11 height 11
radio input "true"
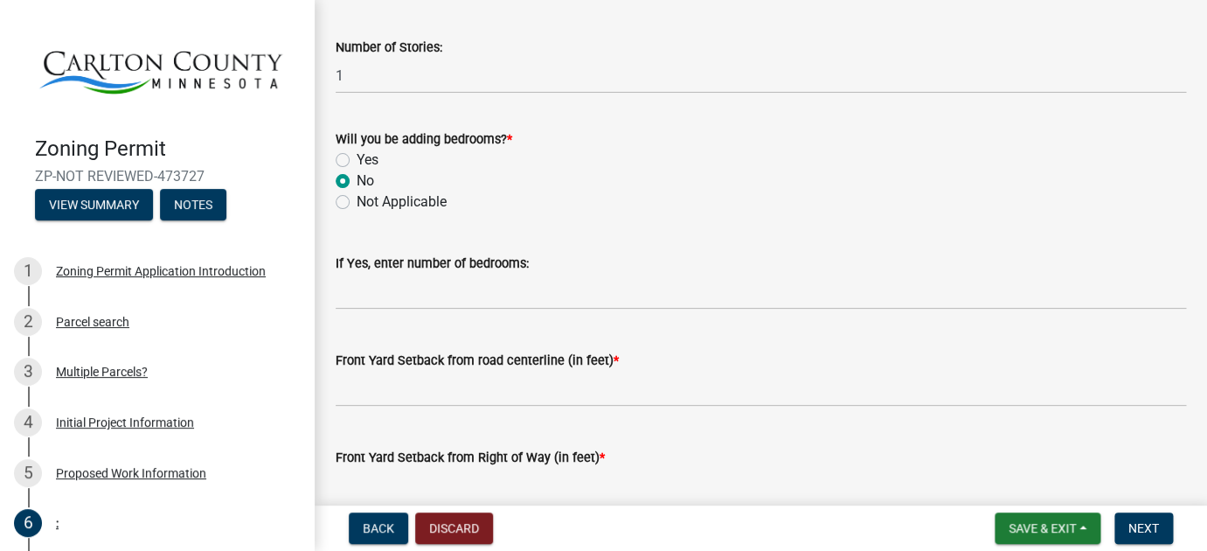
scroll to position [1099, 0]
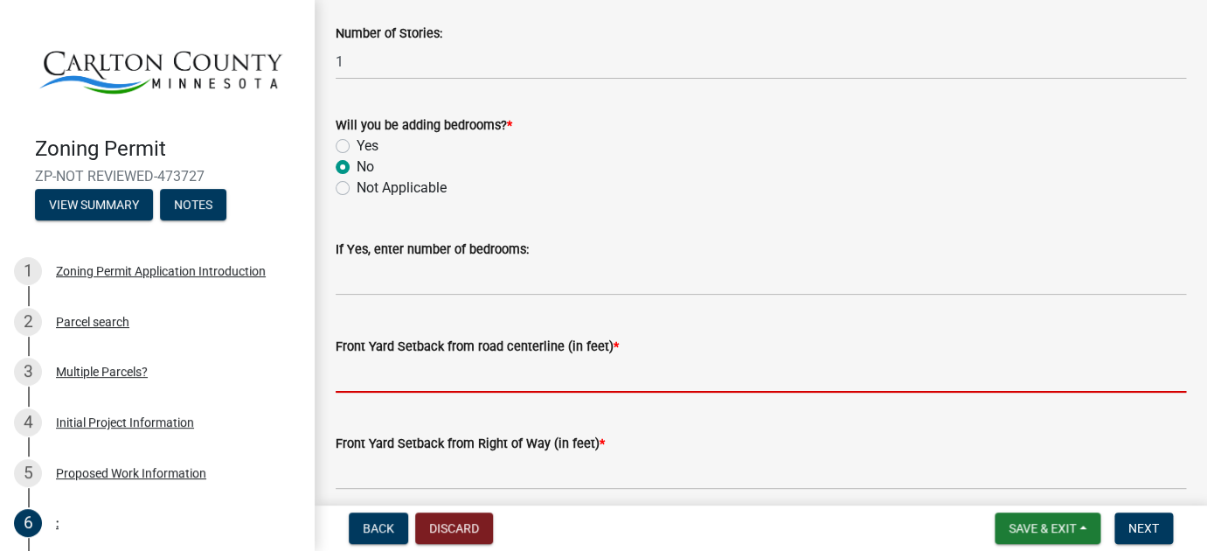
click at [425, 388] on input "text" at bounding box center [761, 375] width 851 height 36
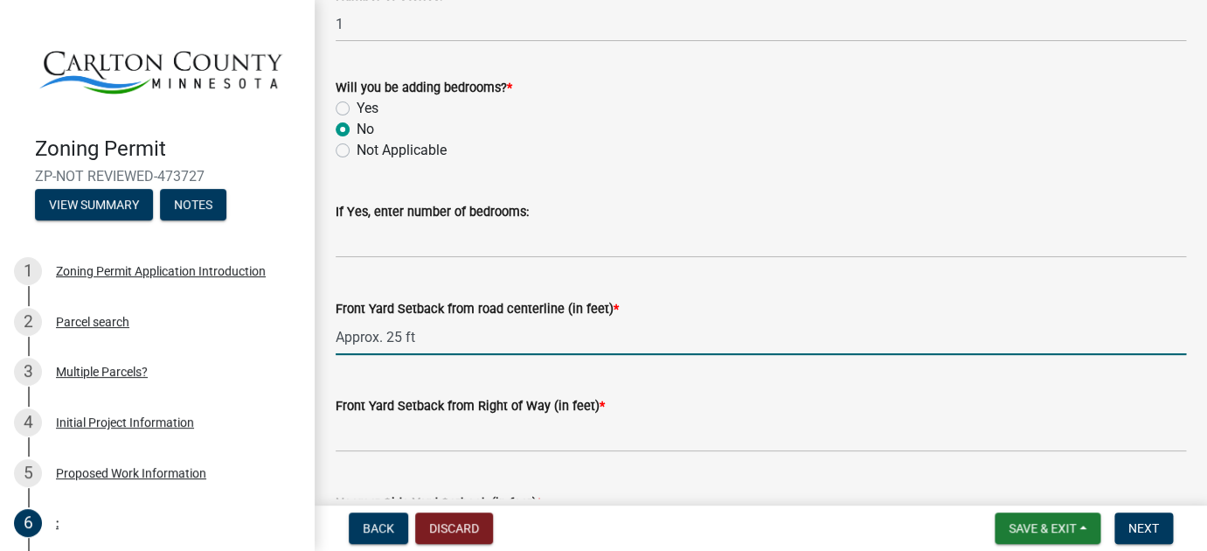
scroll to position [1144, 0]
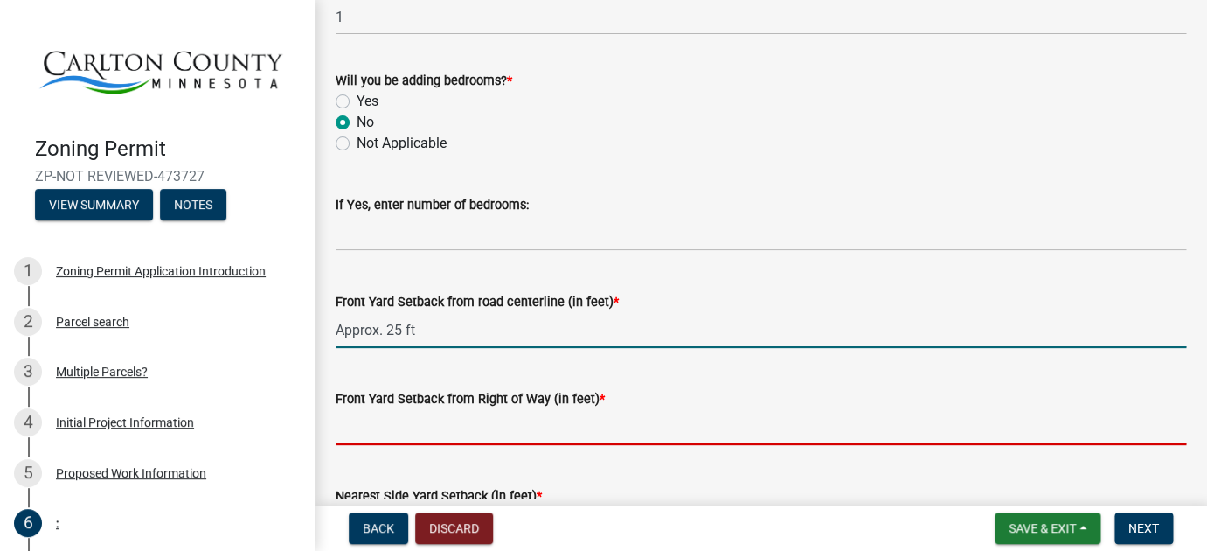
type input "0.25"
click at [433, 433] on input "text" at bounding box center [761, 427] width 851 height 36
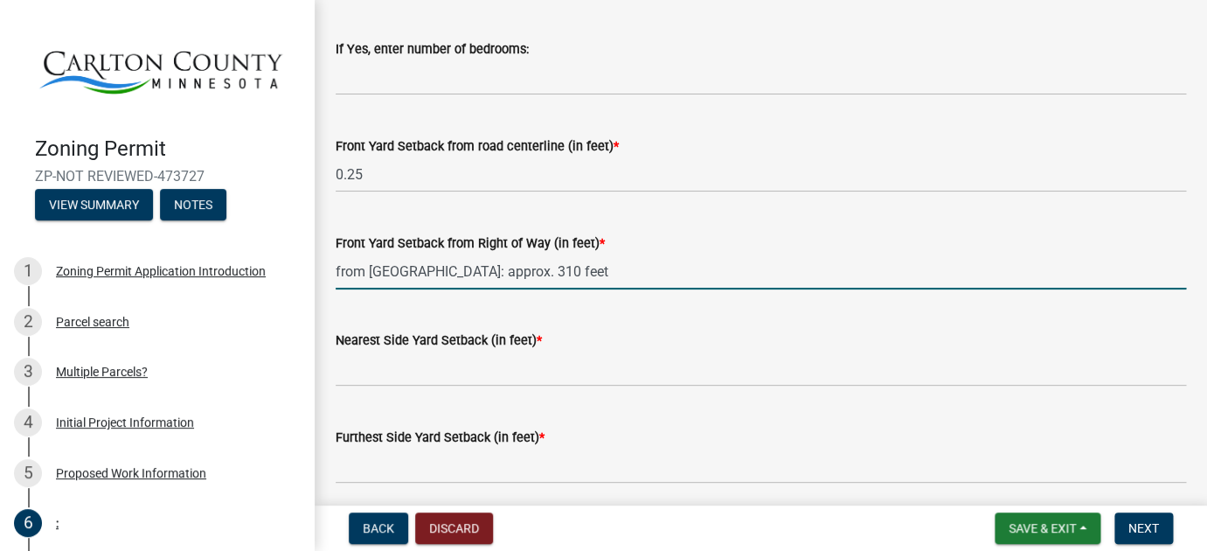
scroll to position [1305, 0]
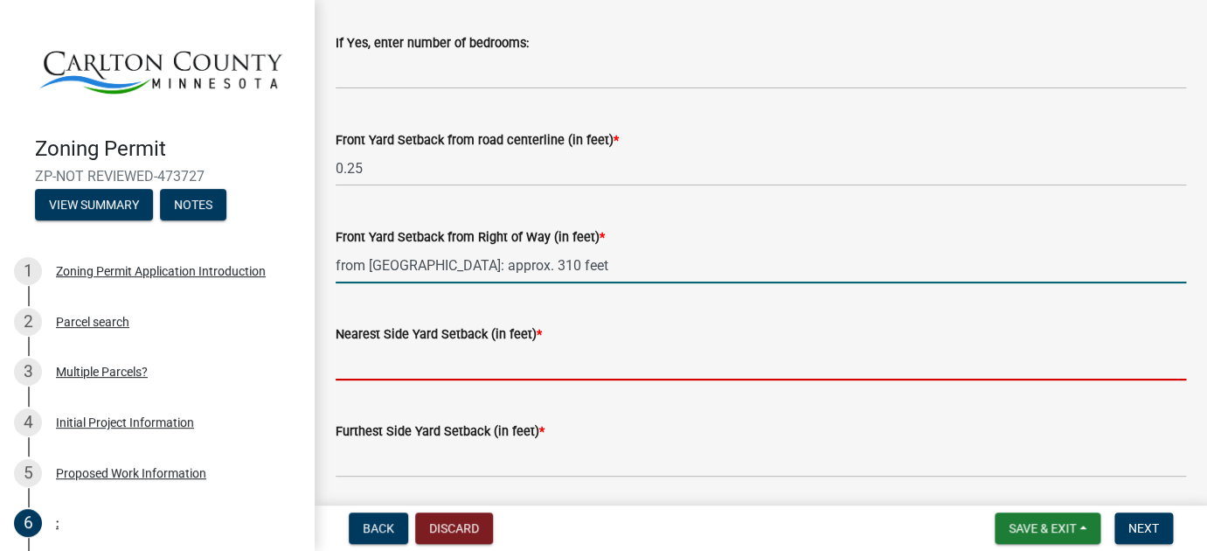
type input "0"
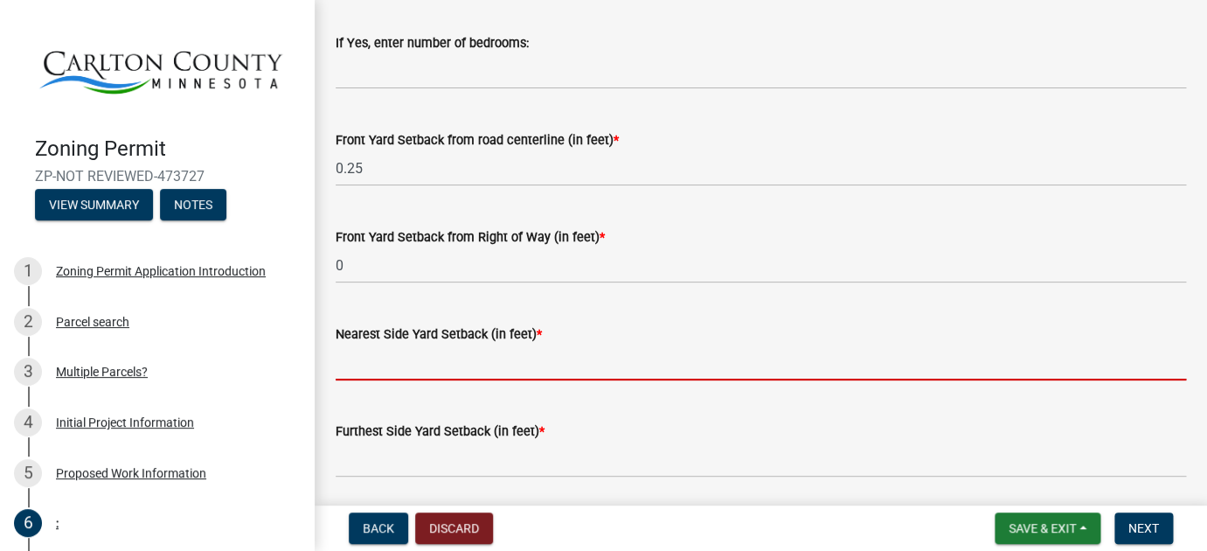
click at [449, 374] on input "text" at bounding box center [761, 362] width 851 height 36
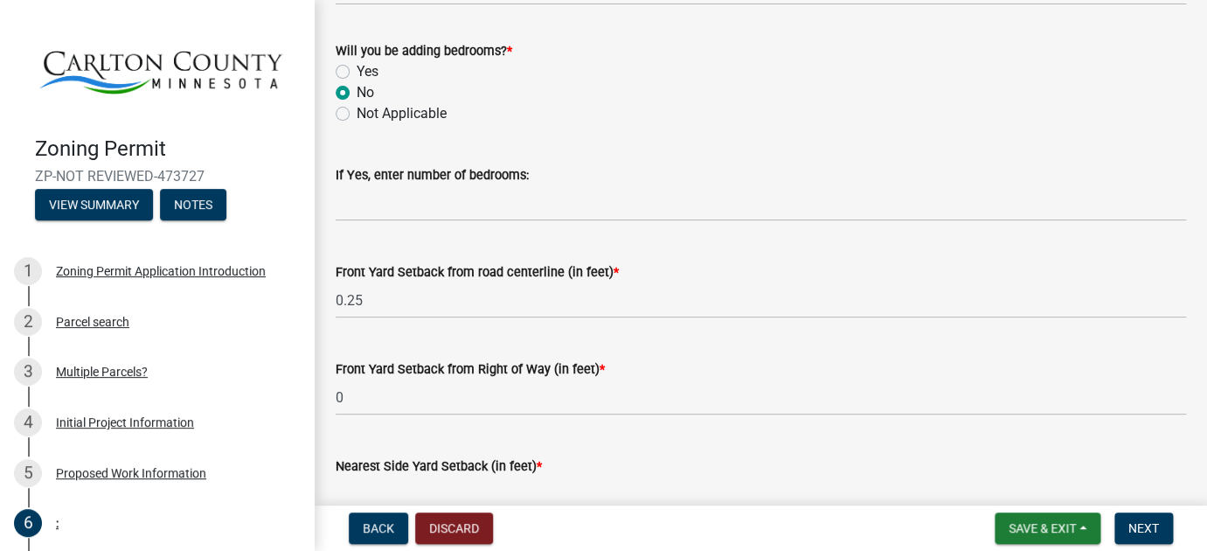
scroll to position [1169, 0]
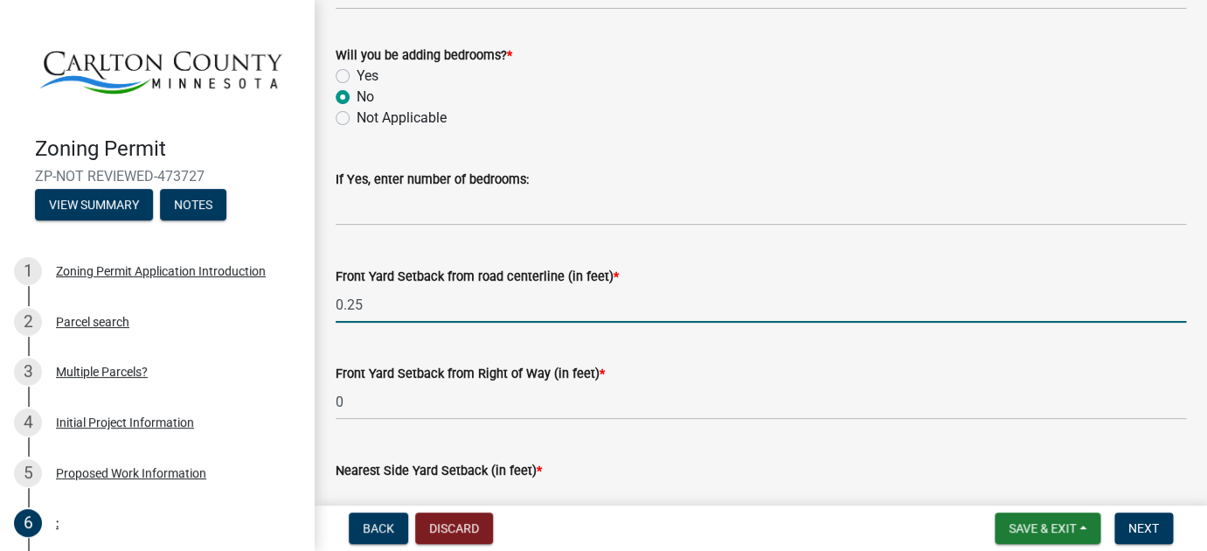
click at [367, 303] on input "0.25" at bounding box center [761, 305] width 851 height 36
type input "0"
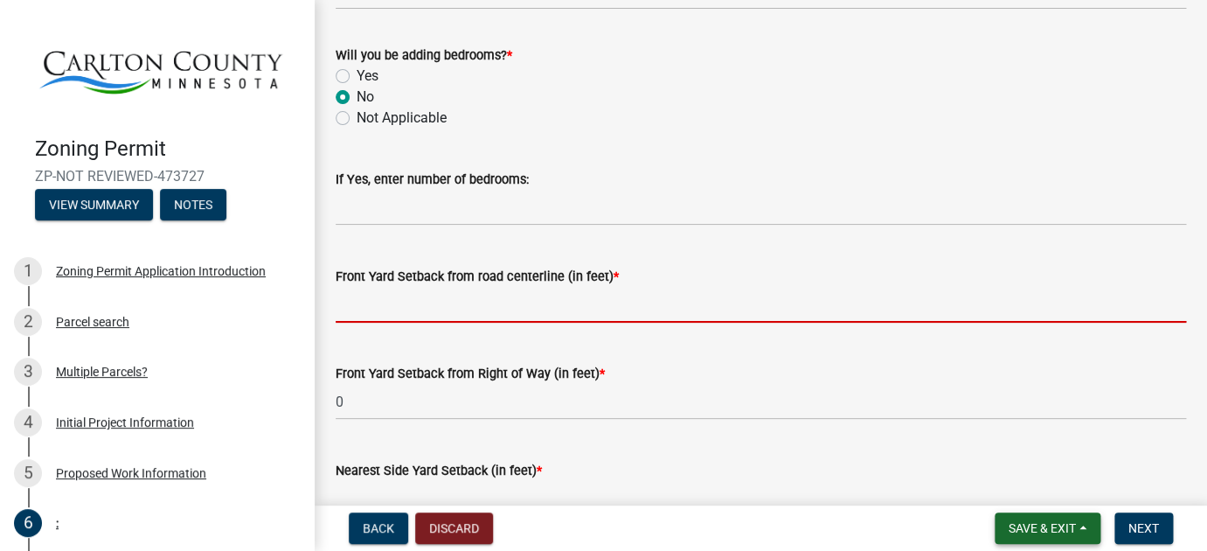
click at [1040, 529] on span "Save & Exit" at bounding box center [1042, 528] width 67 height 14
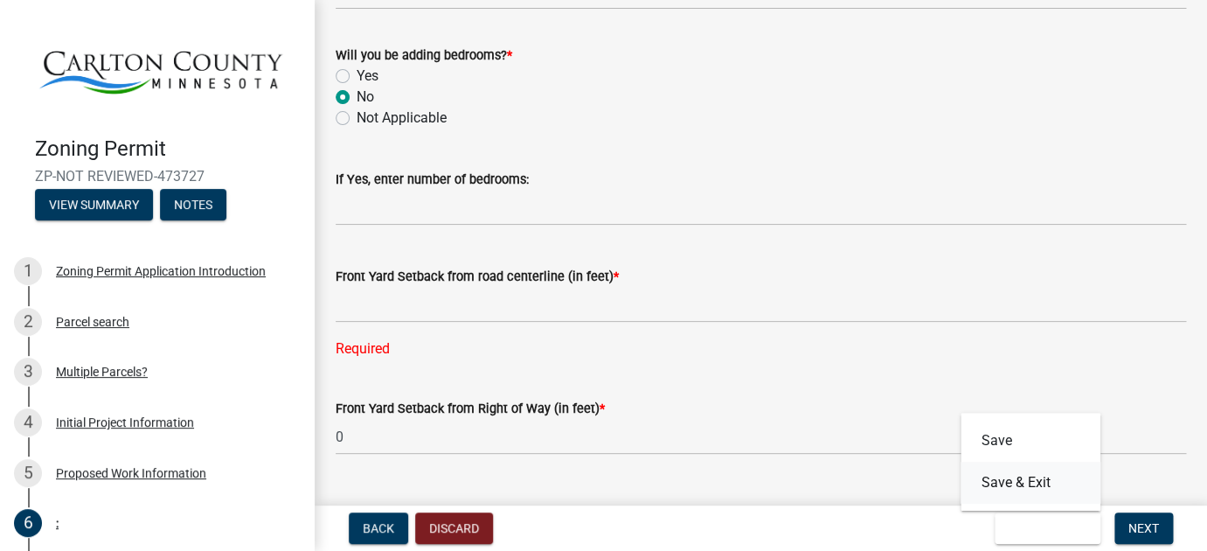
click at [1003, 484] on button "Save & Exit" at bounding box center [1031, 483] width 140 height 42
